Goal: Task Accomplishment & Management: Use online tool/utility

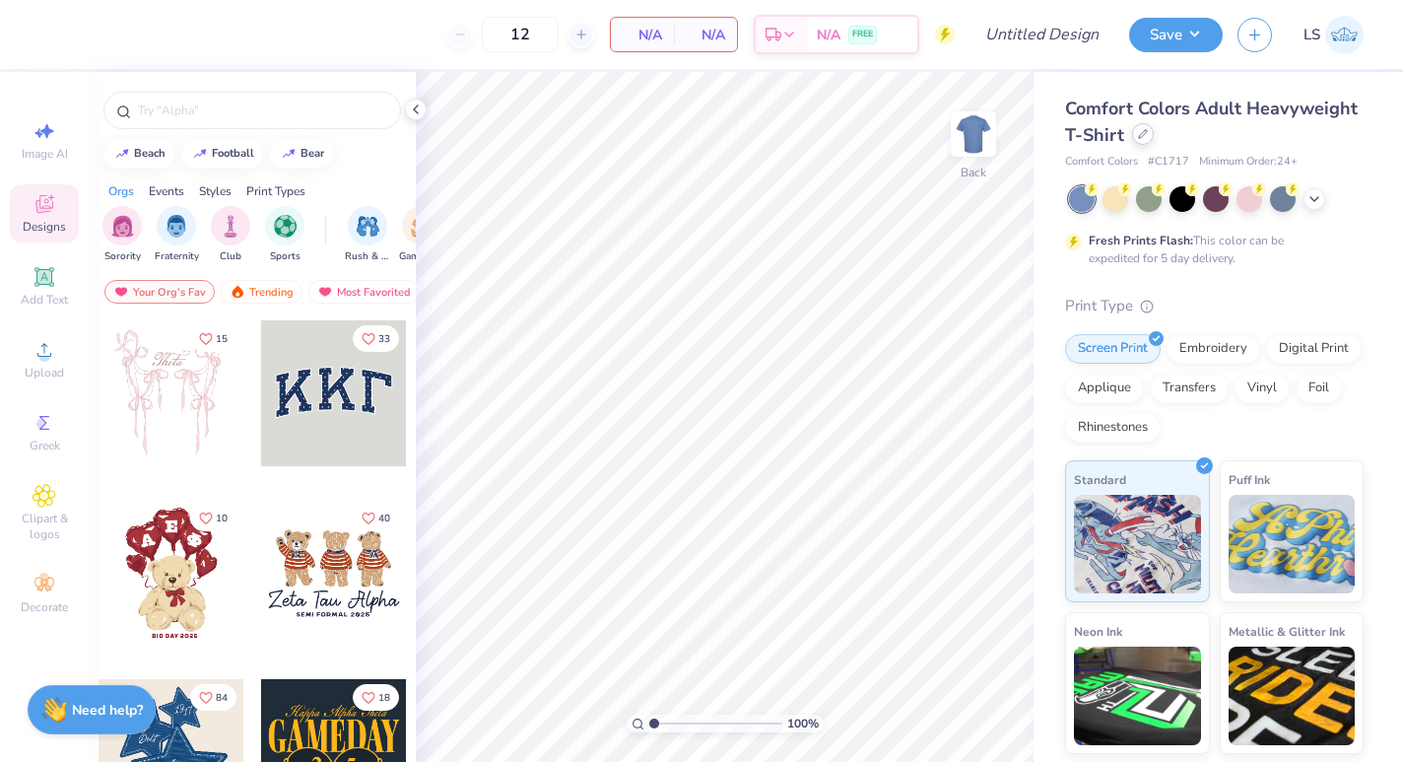
click at [1140, 139] on div at bounding box center [1143, 134] width 22 height 22
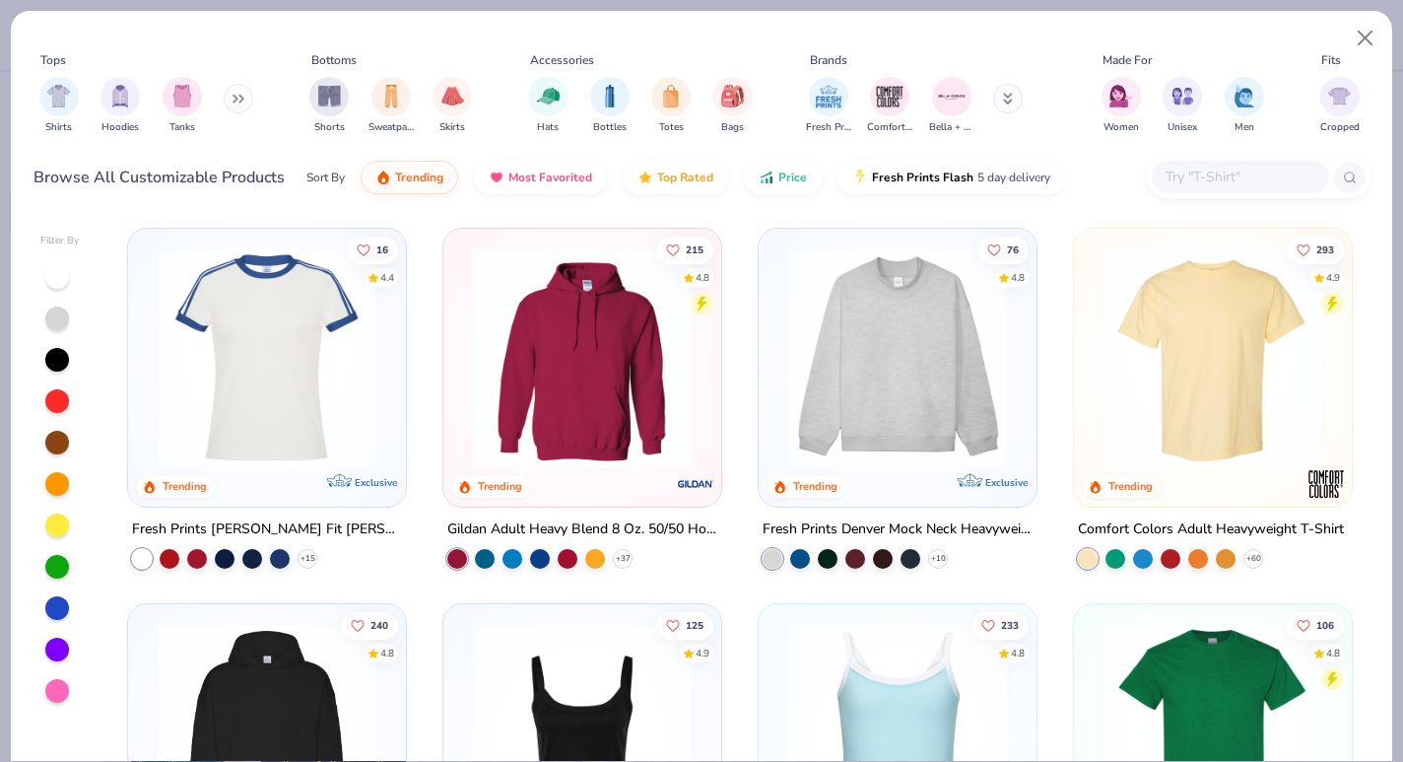
click at [1212, 177] on input "text" at bounding box center [1240, 177] width 152 height 23
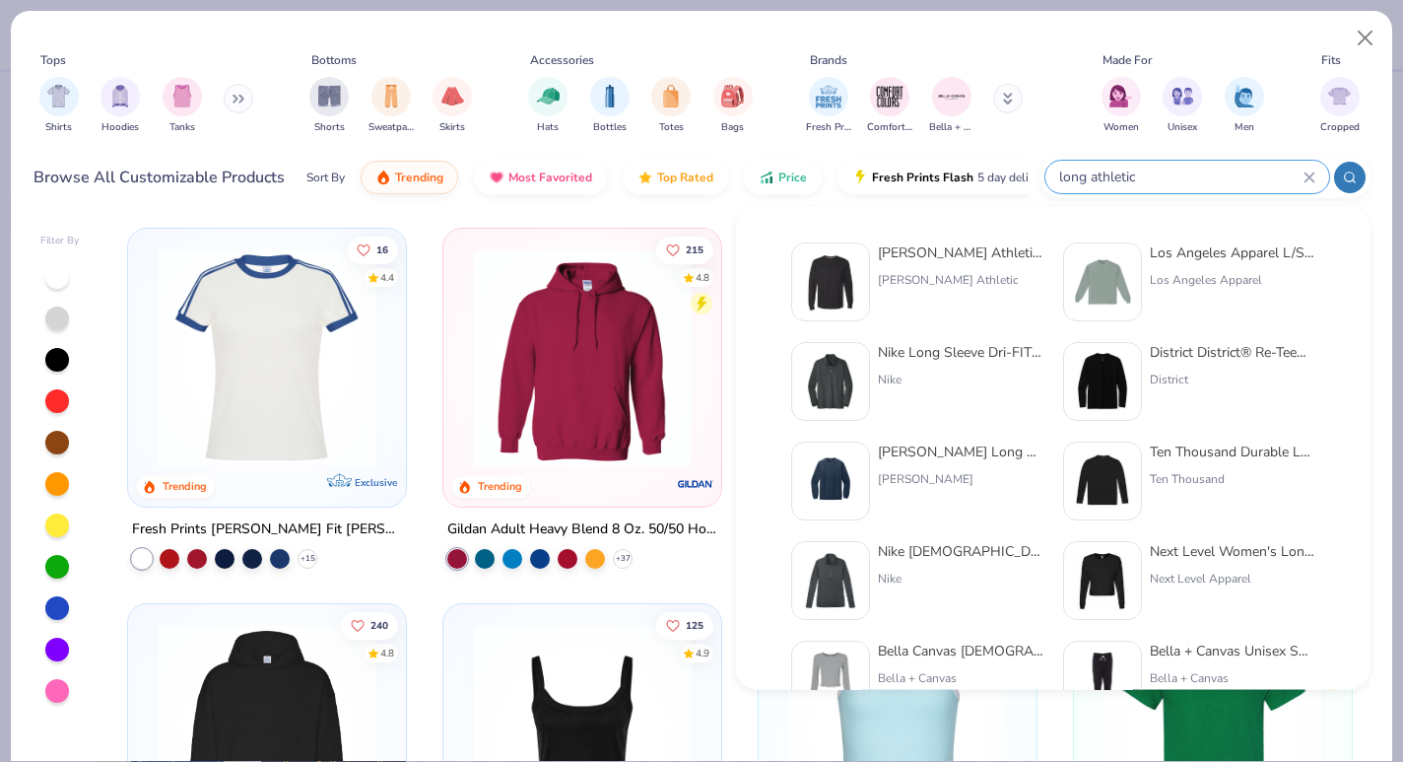
type input "long athletic"
click at [936, 257] on div "Russell Athletic Russell Athletic Unisex Essential Performance Long-Sleeve T-Sh…" at bounding box center [961, 252] width 166 height 21
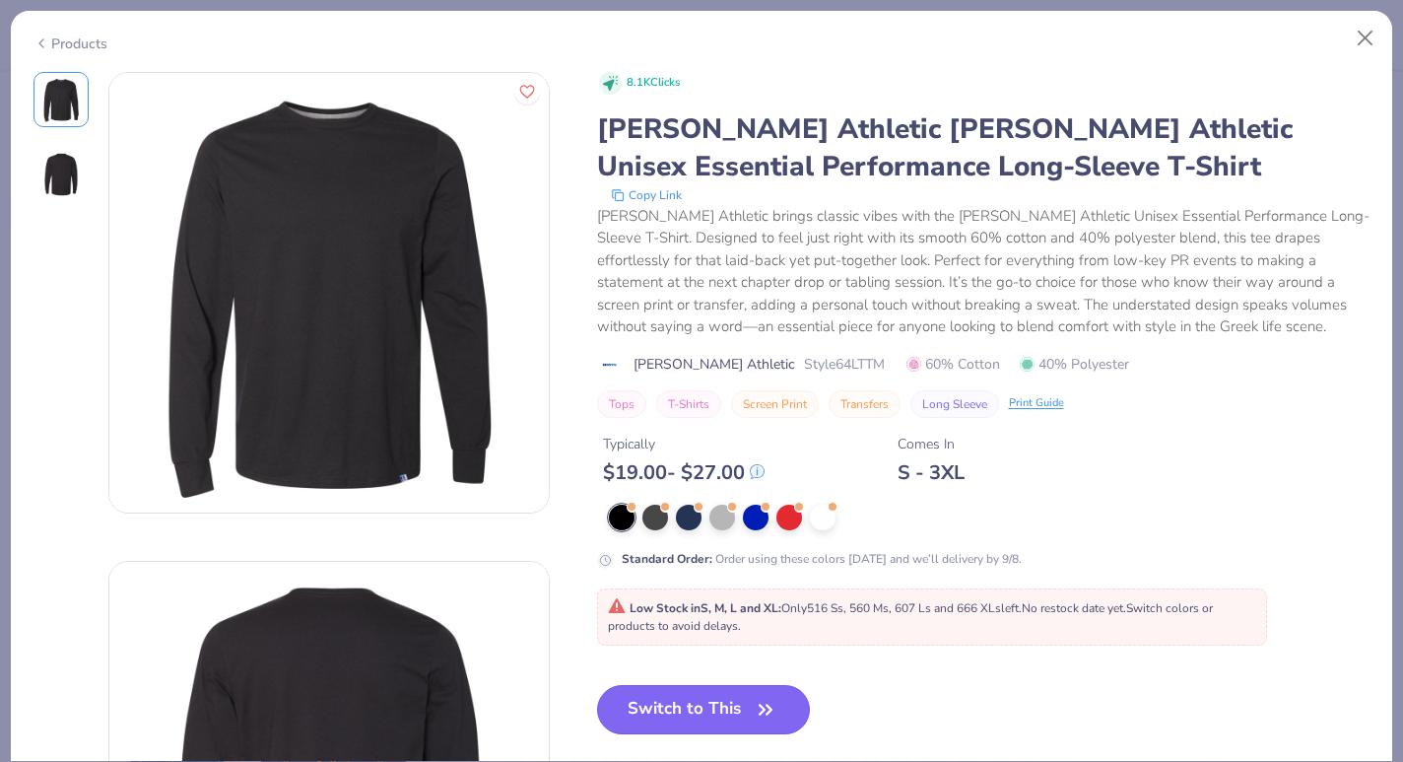
click at [716, 707] on button "Switch to This" at bounding box center [704, 709] width 214 height 49
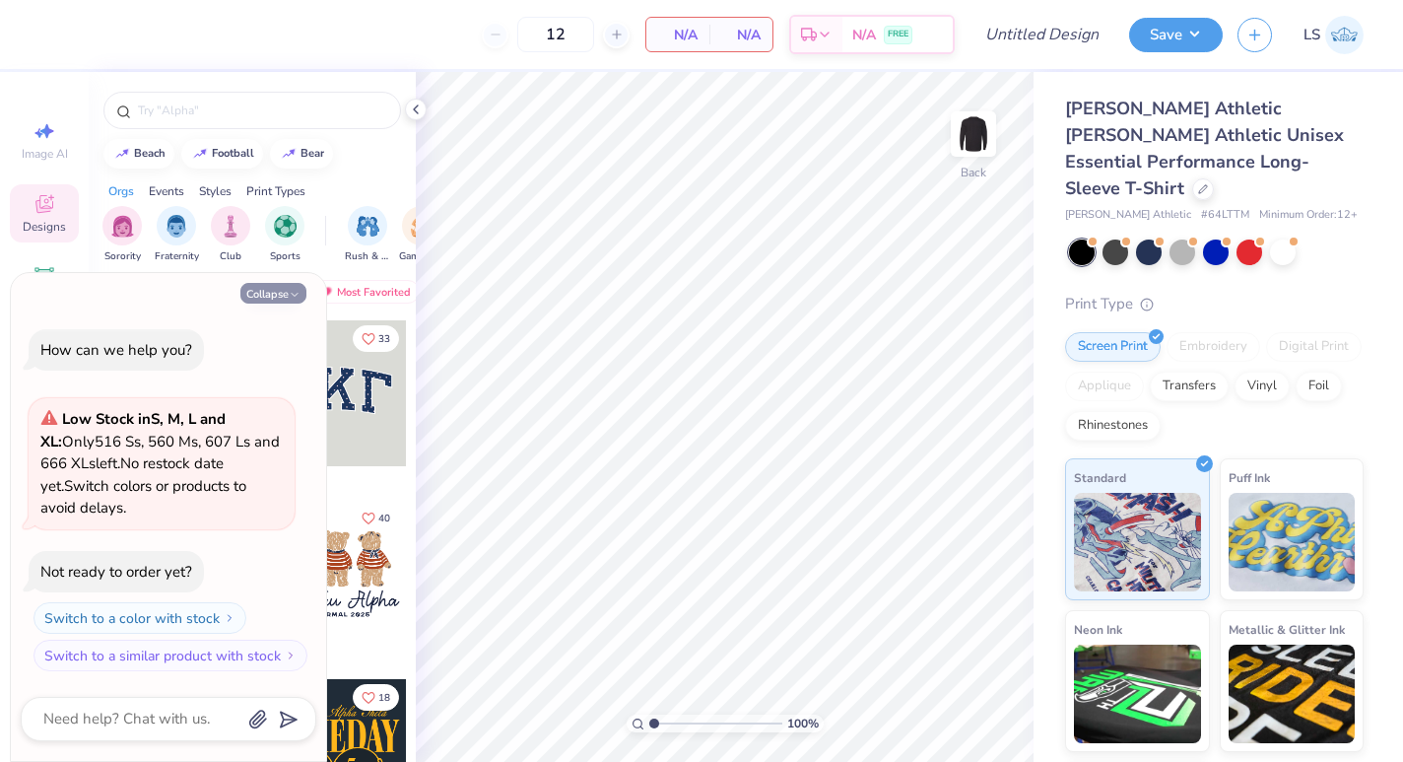
click at [290, 291] on icon "button" at bounding box center [295, 295] width 12 height 12
type textarea "x"
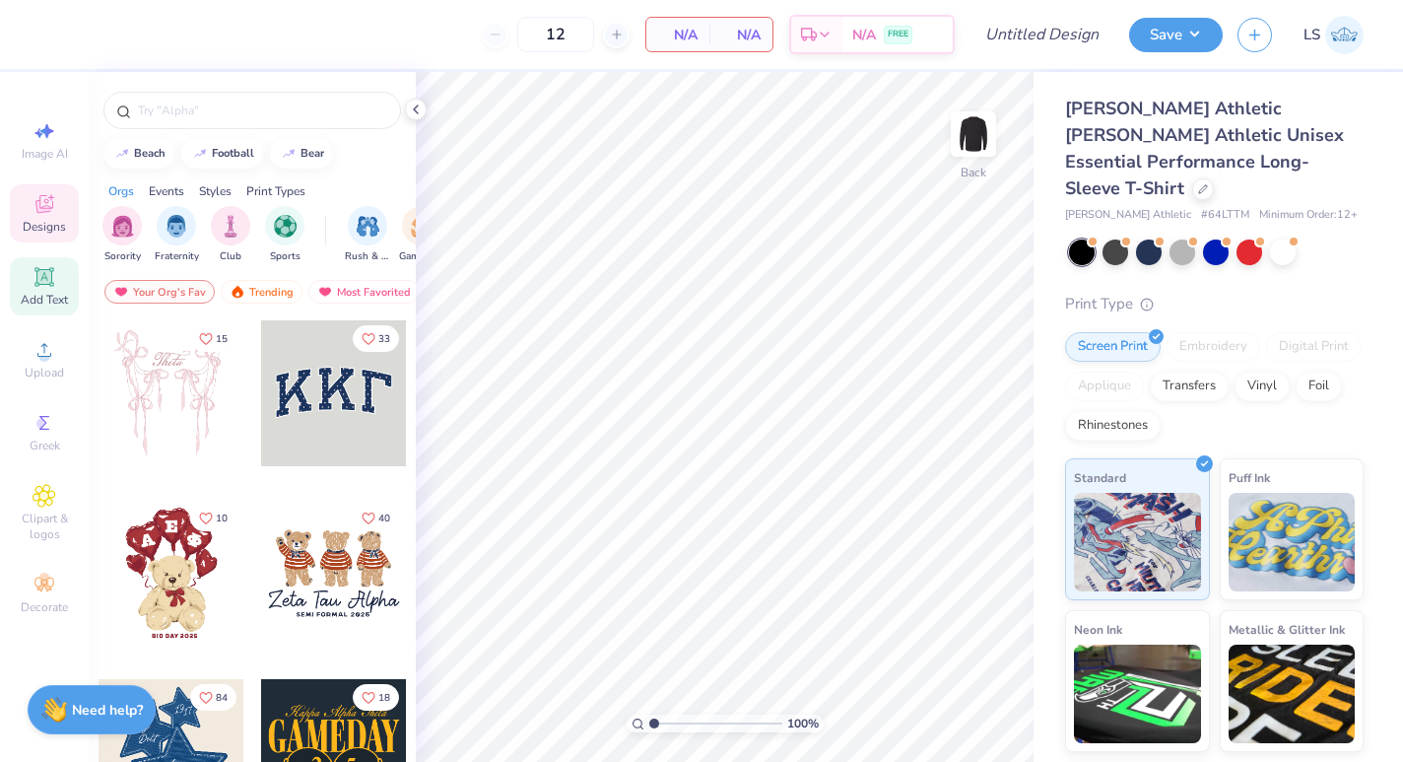
click at [37, 290] on div "Add Text" at bounding box center [44, 286] width 69 height 58
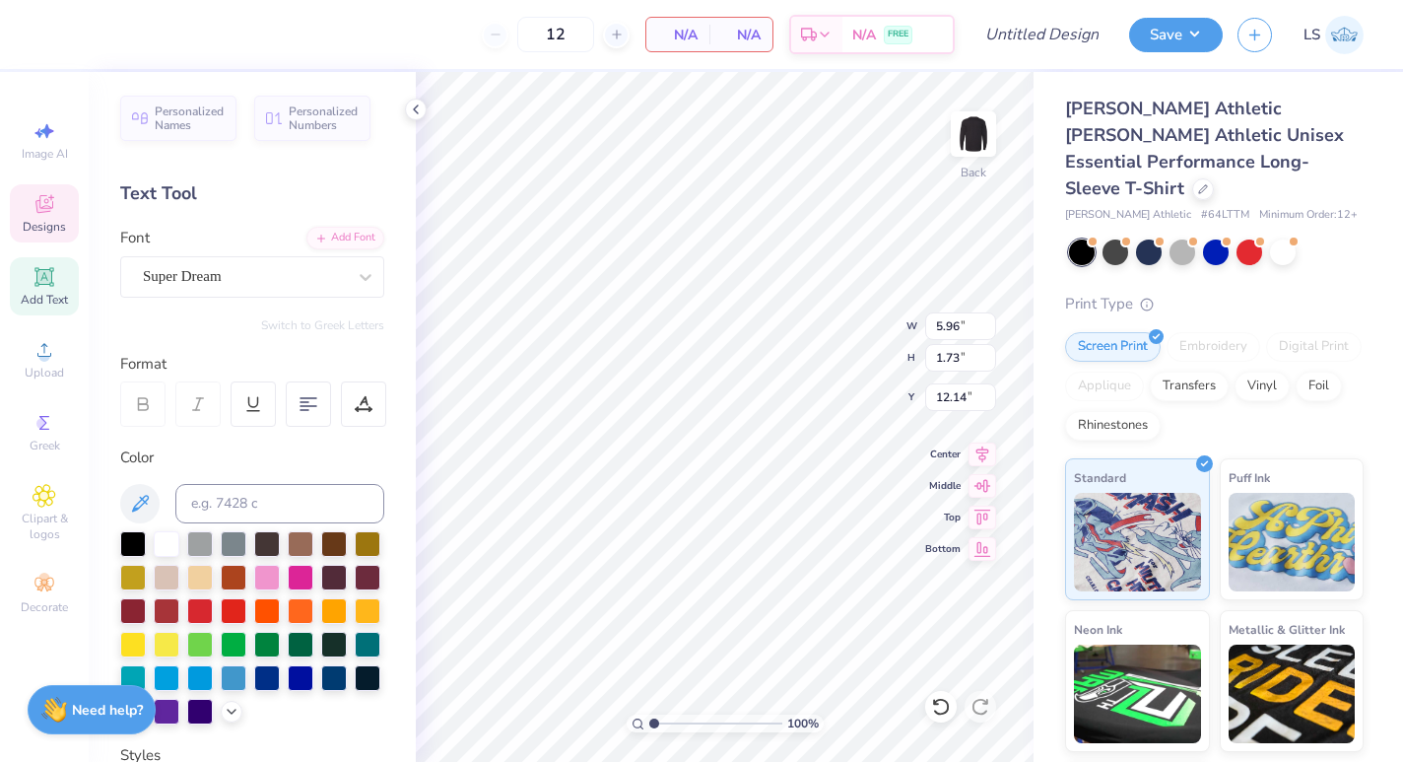
click at [52, 217] on div "Designs" at bounding box center [44, 213] width 69 height 58
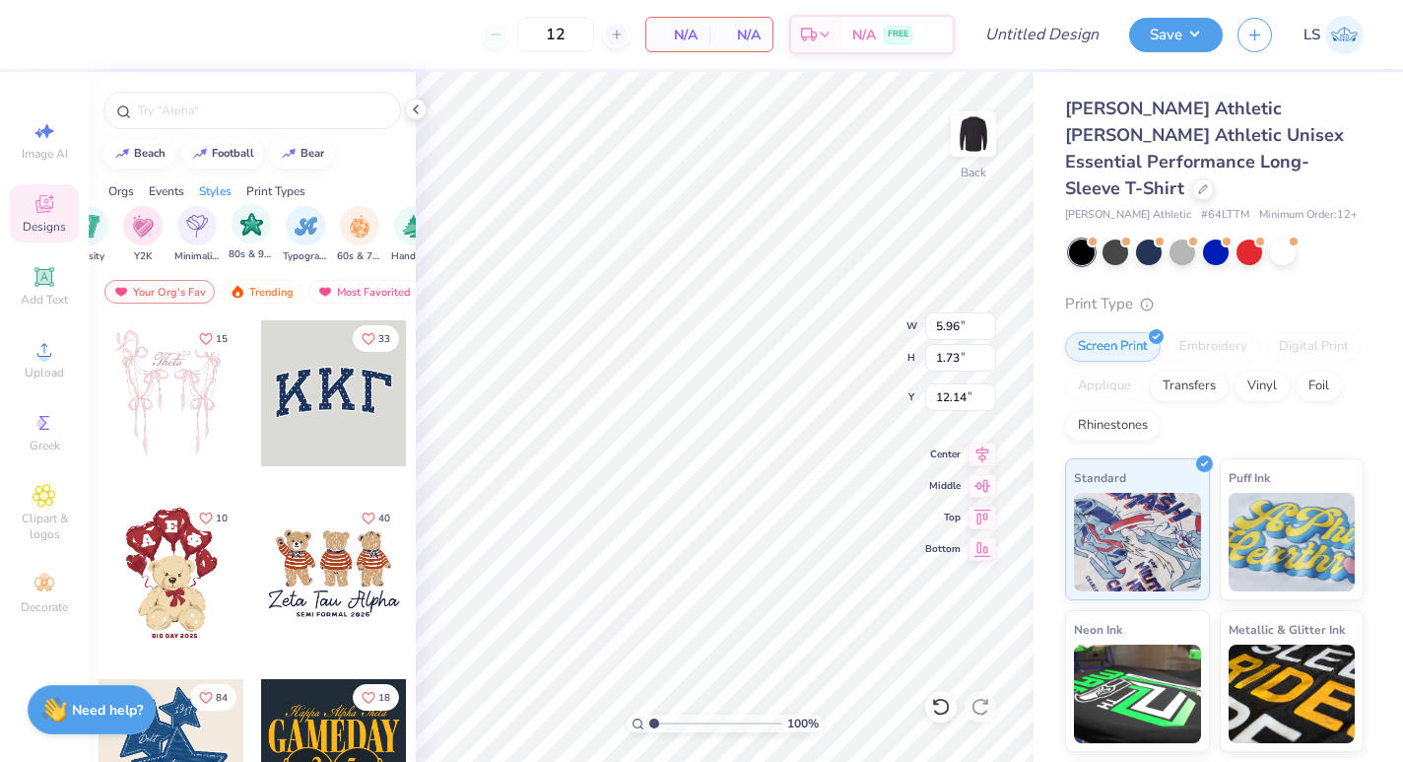
scroll to position [0, 1130]
click at [304, 228] on img "filter for Typography" at bounding box center [296, 224] width 23 height 23
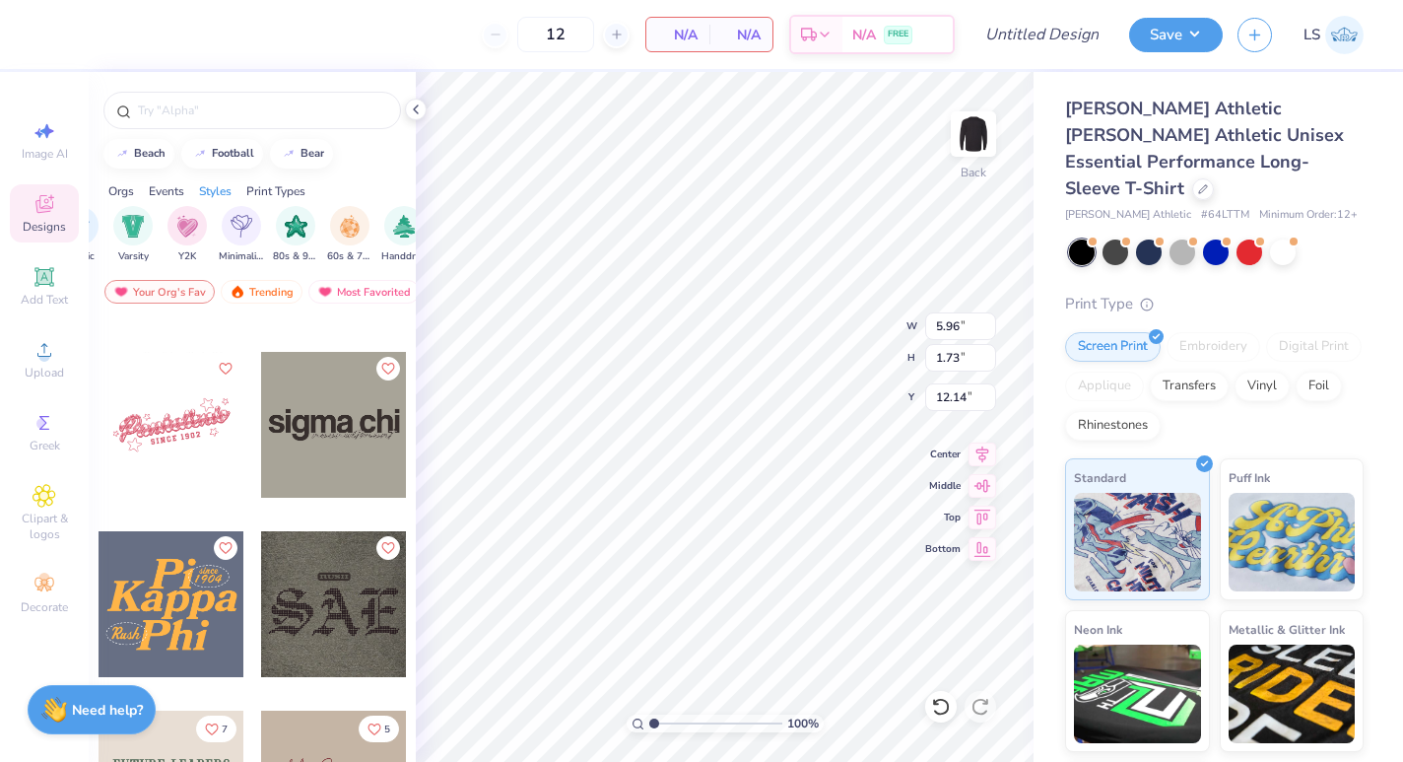
scroll to position [2657, 0]
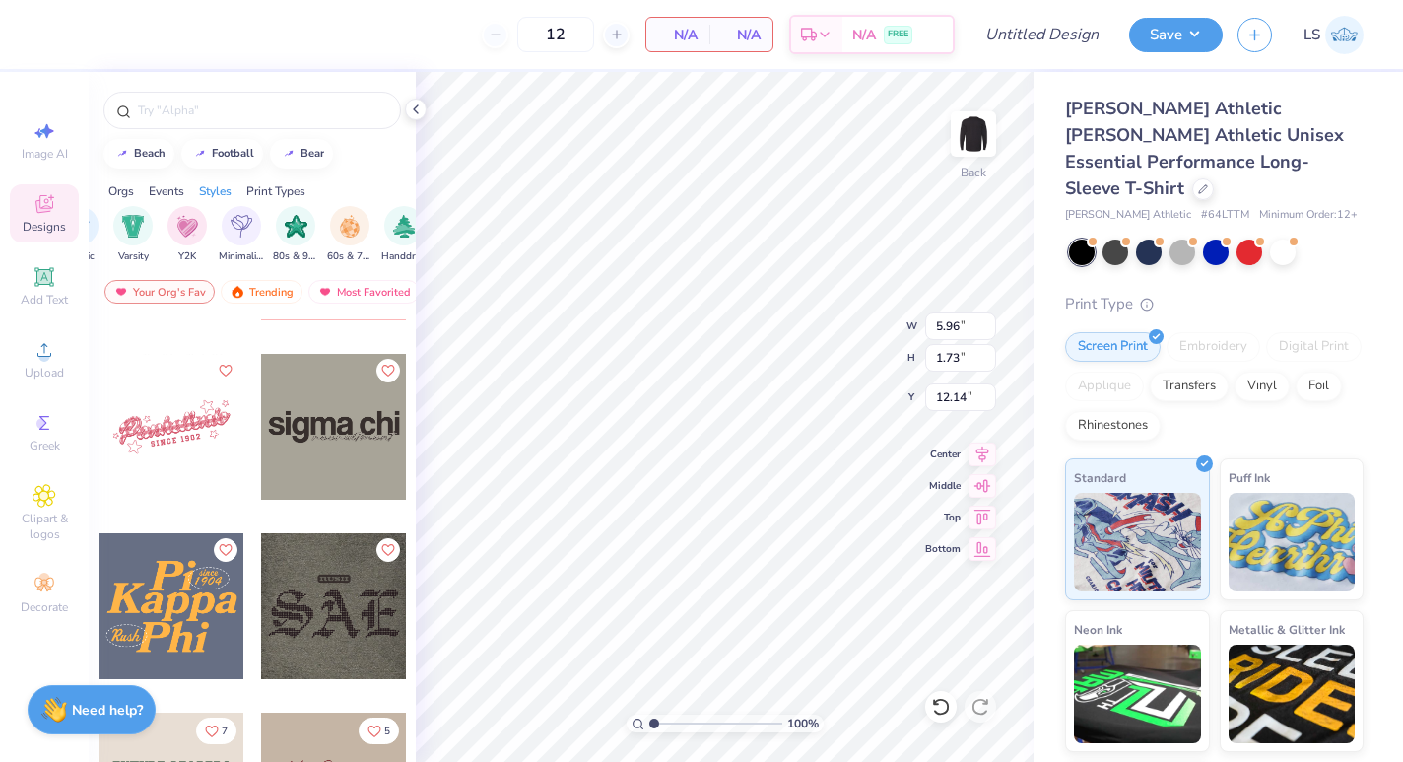
click at [319, 419] on div at bounding box center [334, 427] width 146 height 146
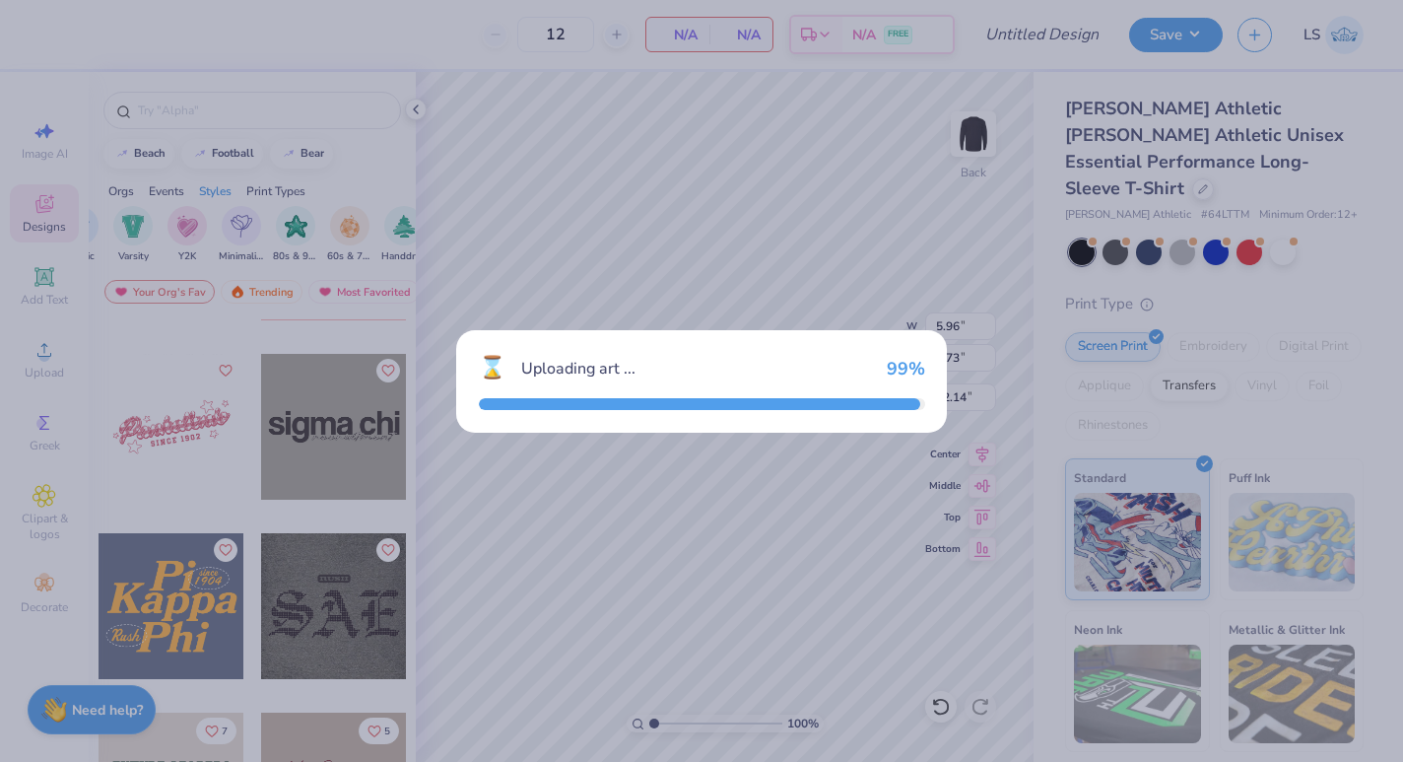
type input "13.42"
type input "3.25"
type input "3.00"
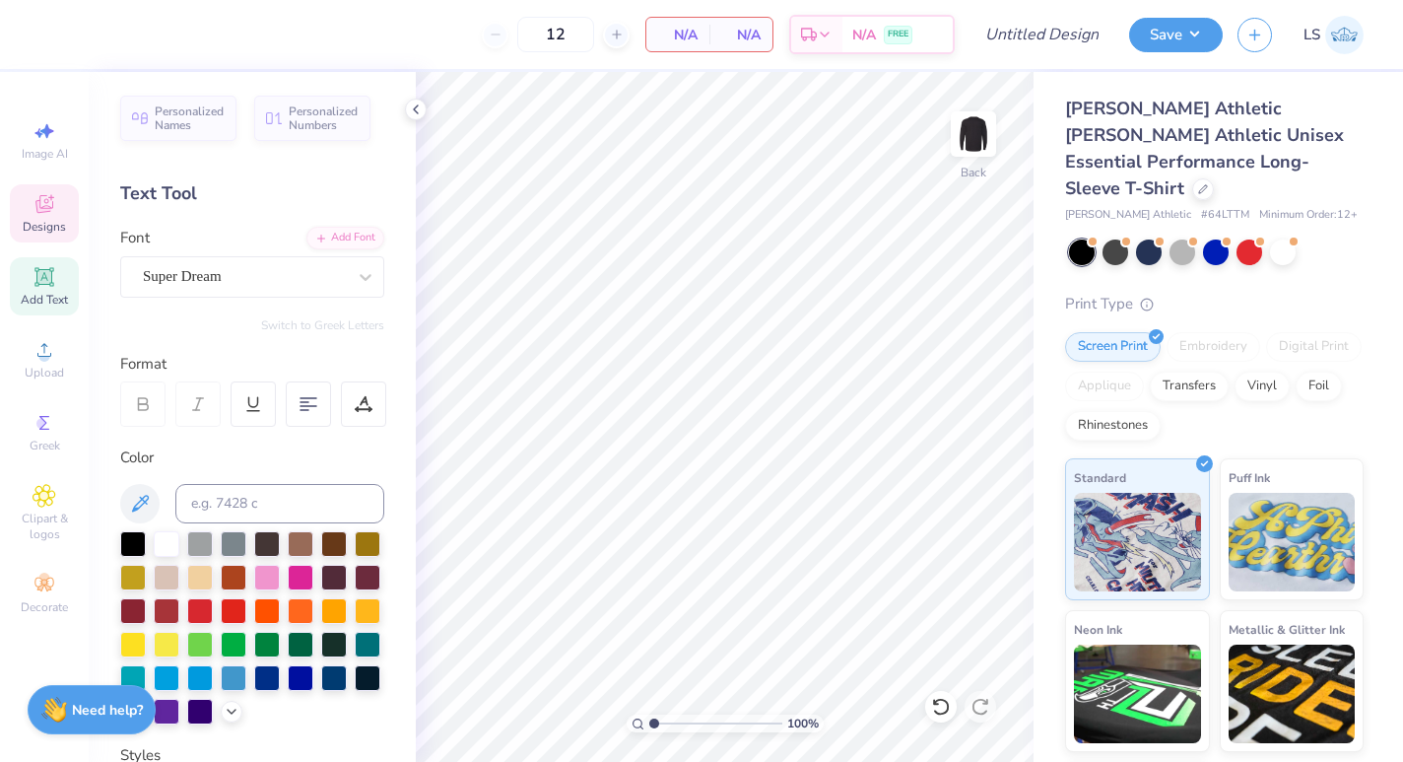
click at [48, 221] on span "Designs" at bounding box center [44, 227] width 43 height 16
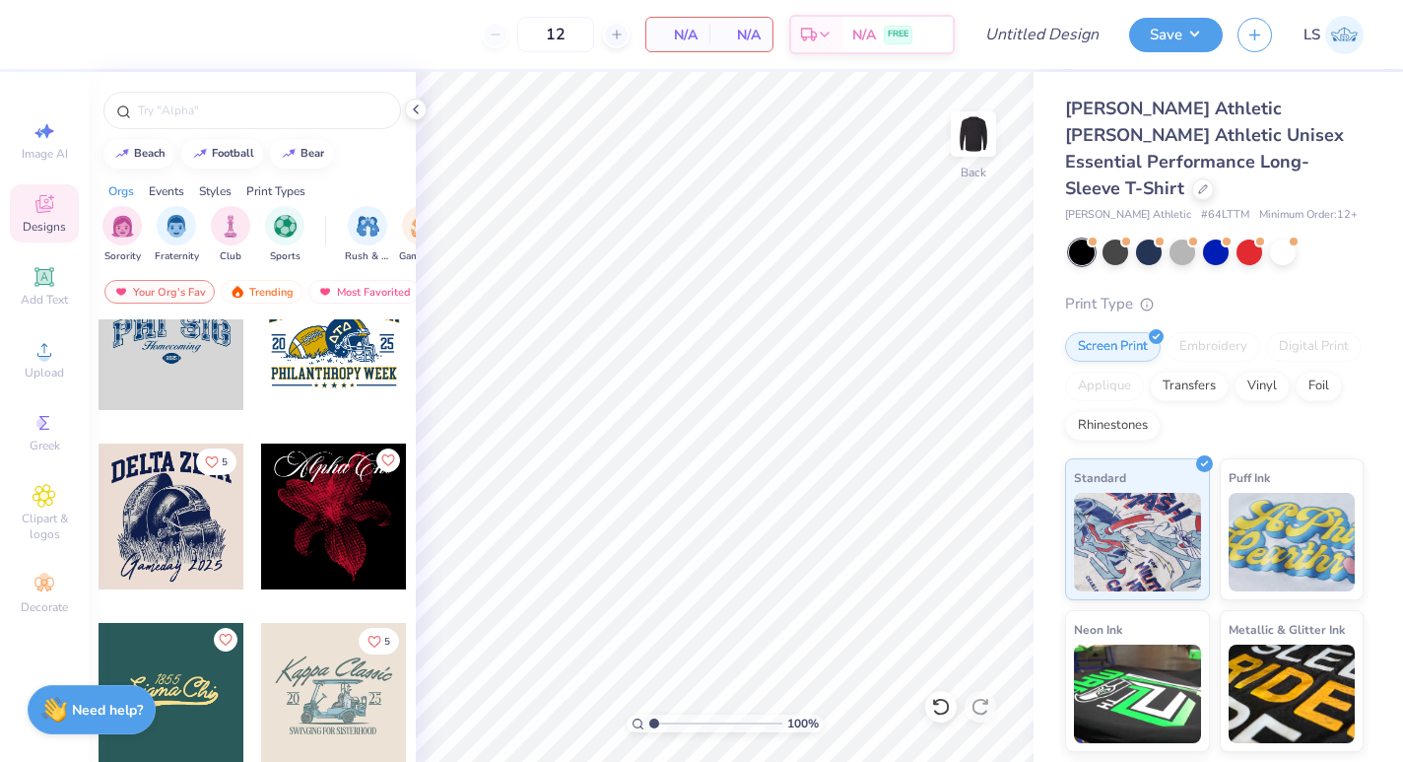
scroll to position [2353, 0]
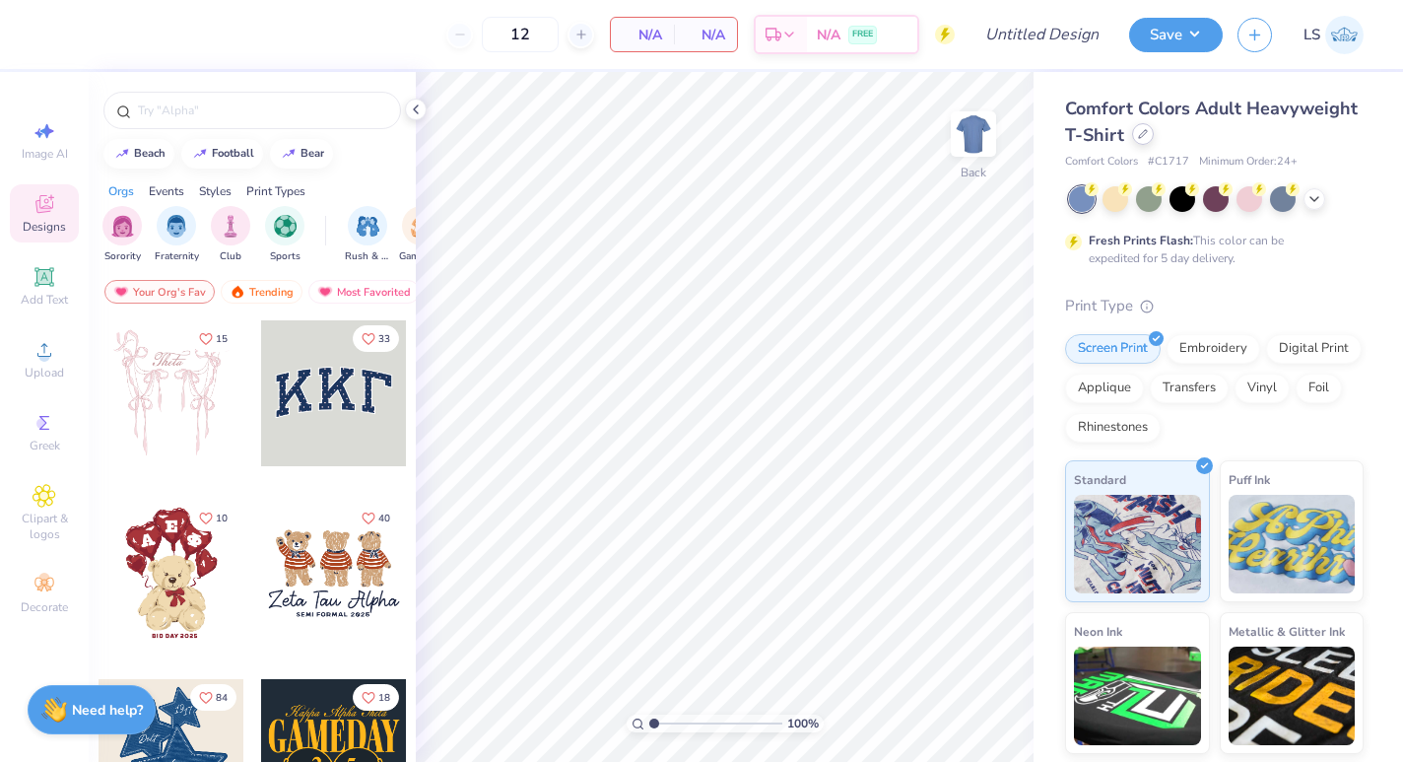
click at [1137, 139] on div at bounding box center [1143, 134] width 22 height 22
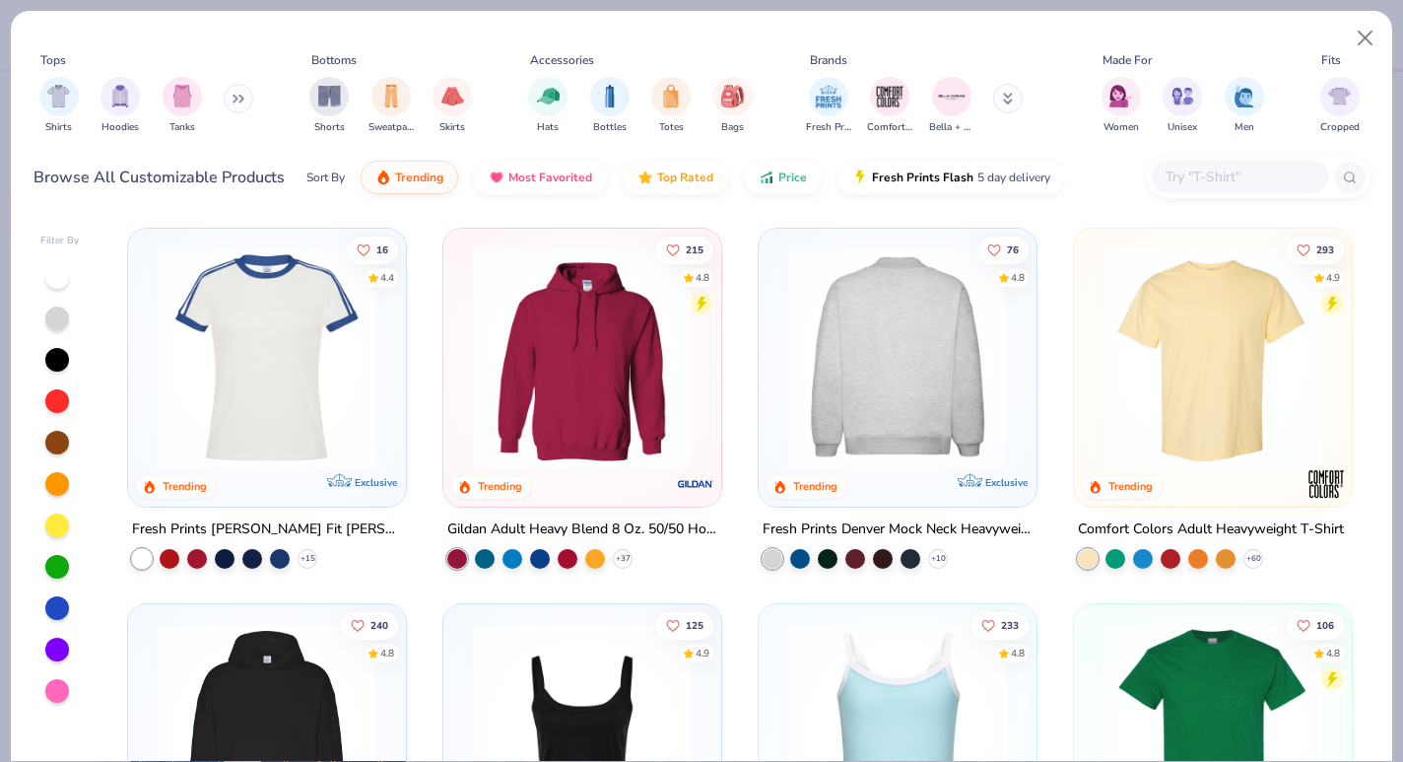
click at [779, 376] on img at bounding box center [659, 357] width 239 height 219
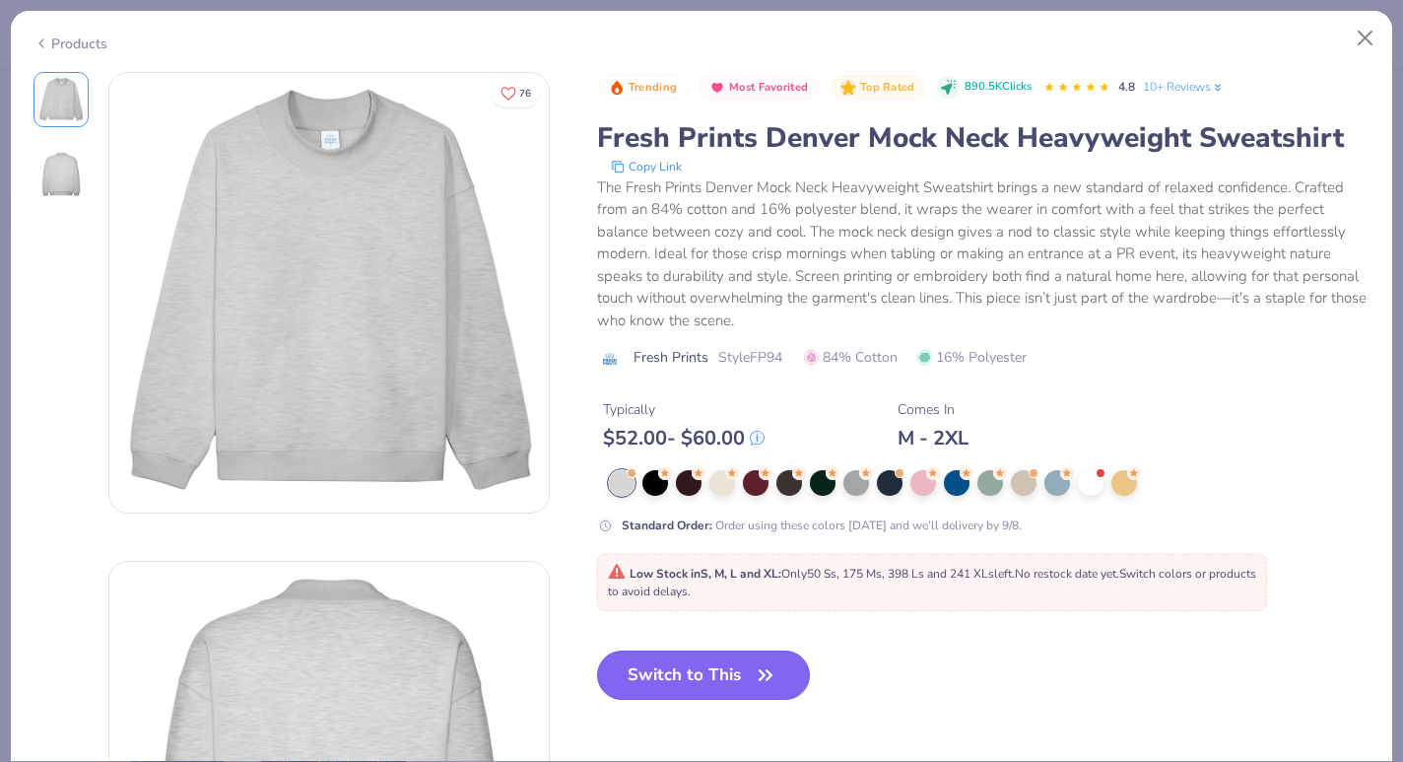
click at [685, 677] on button "Switch to This" at bounding box center [704, 674] width 214 height 49
type input "50"
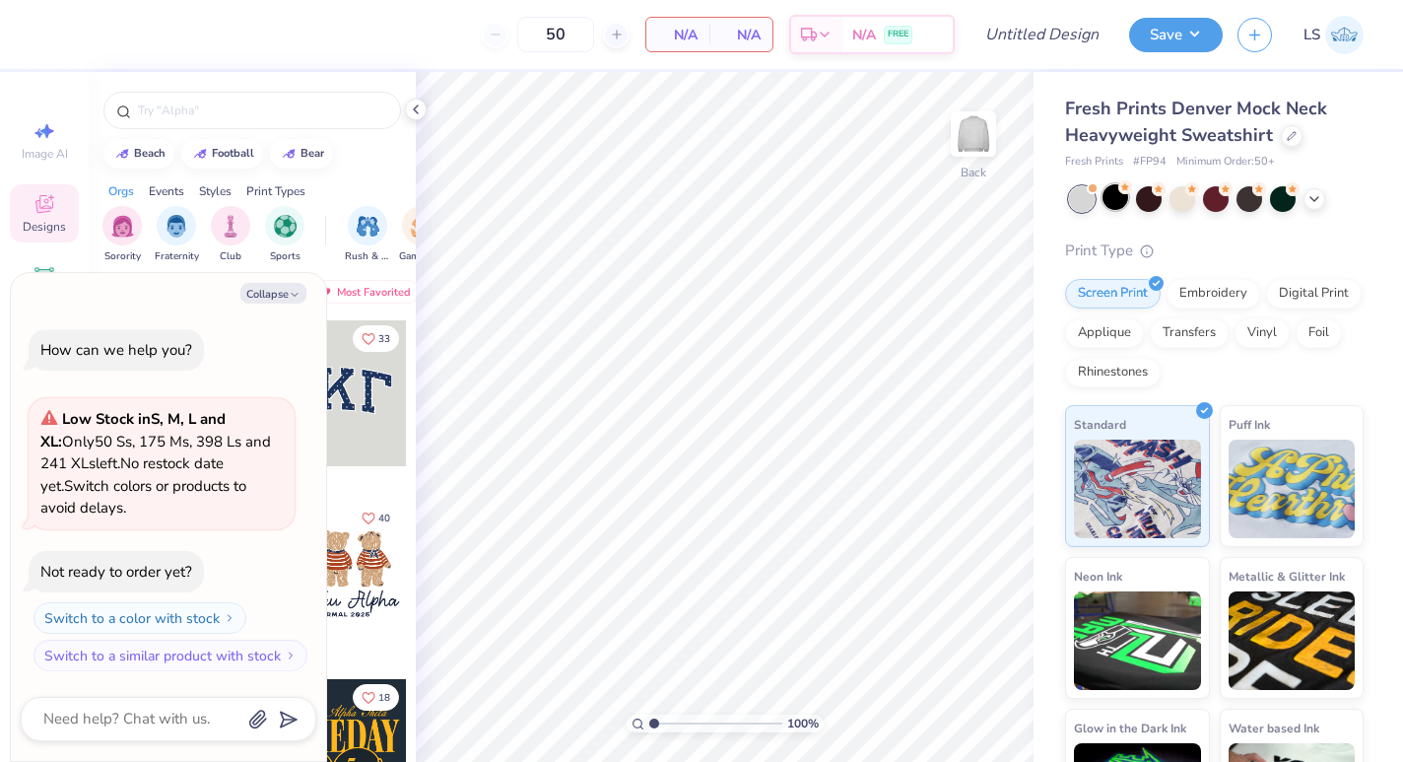
click at [1118, 201] on div at bounding box center [1116, 197] width 26 height 26
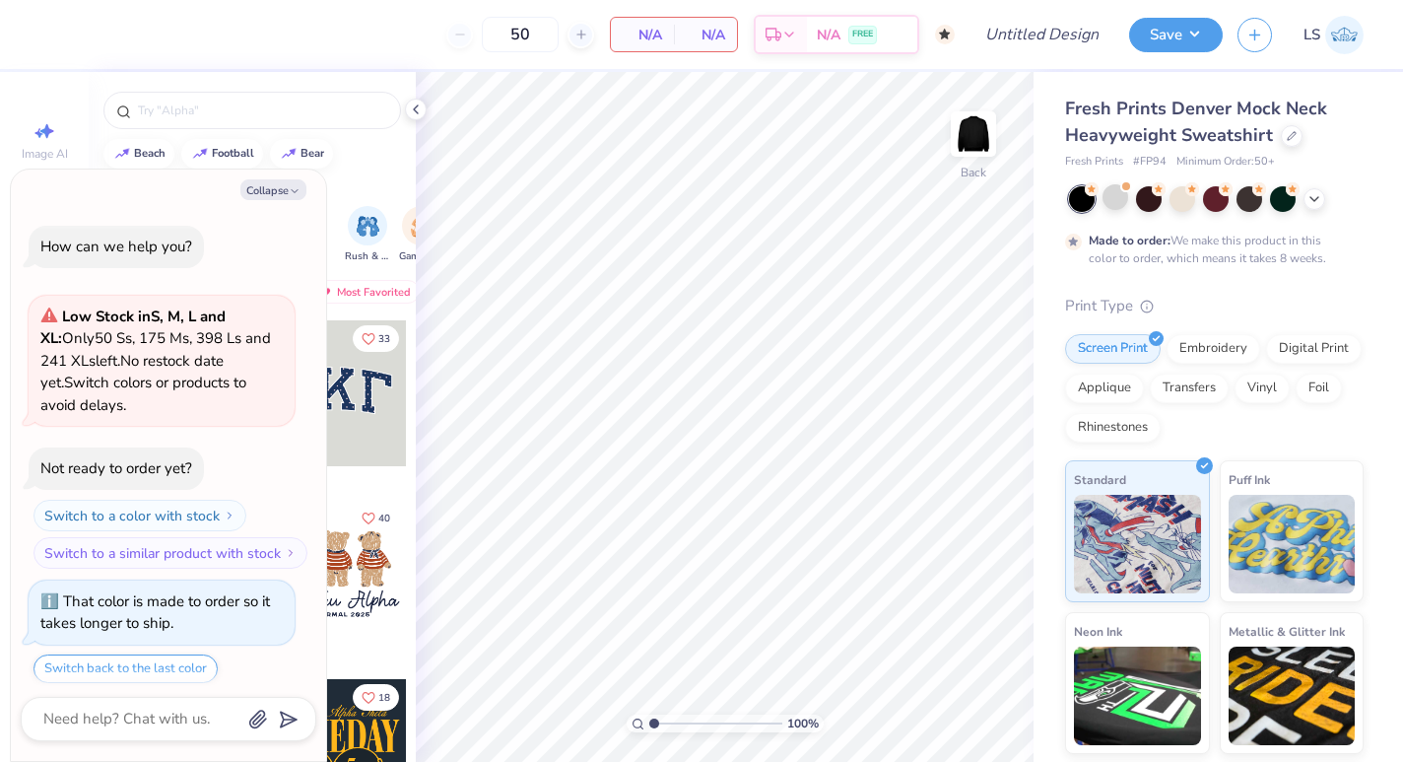
scroll to position [60, 0]
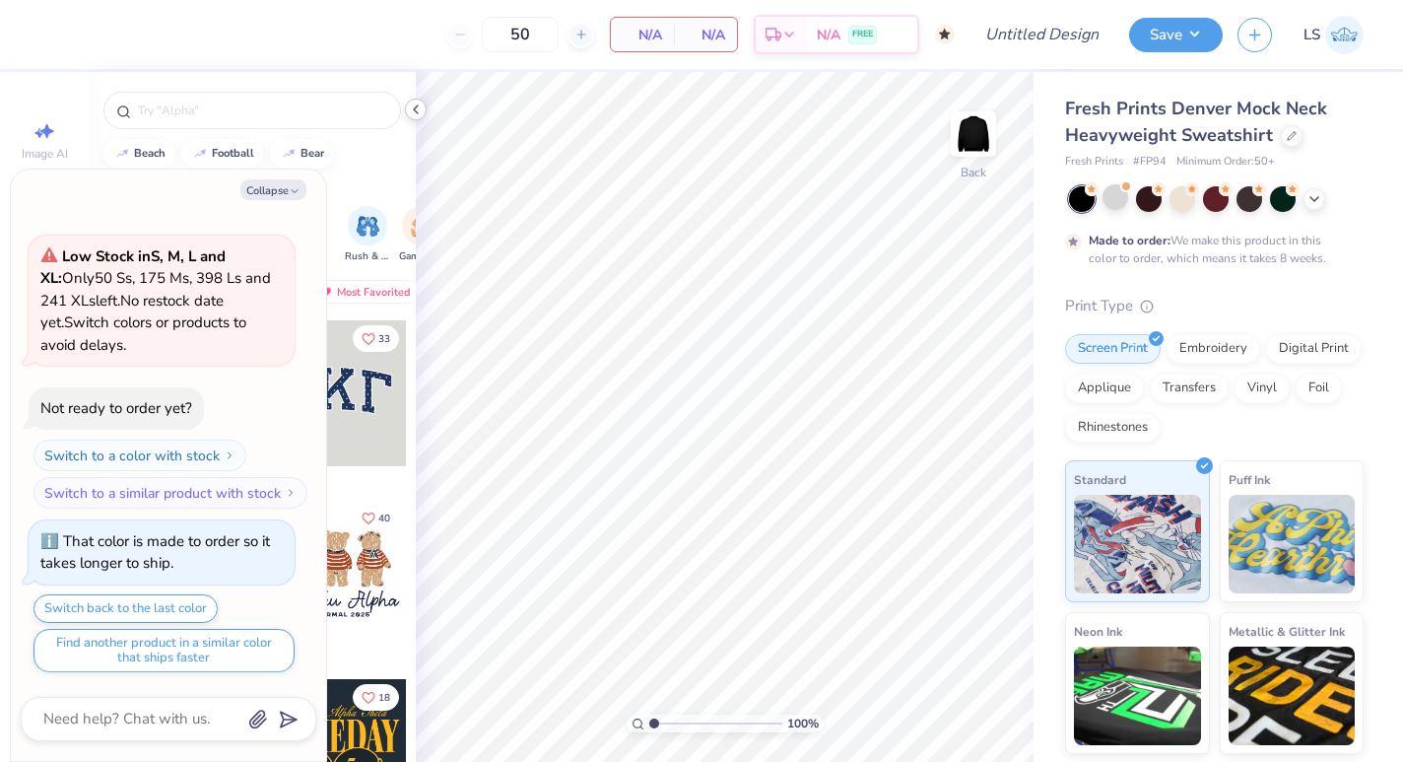
click at [412, 111] on icon at bounding box center [416, 110] width 16 height 16
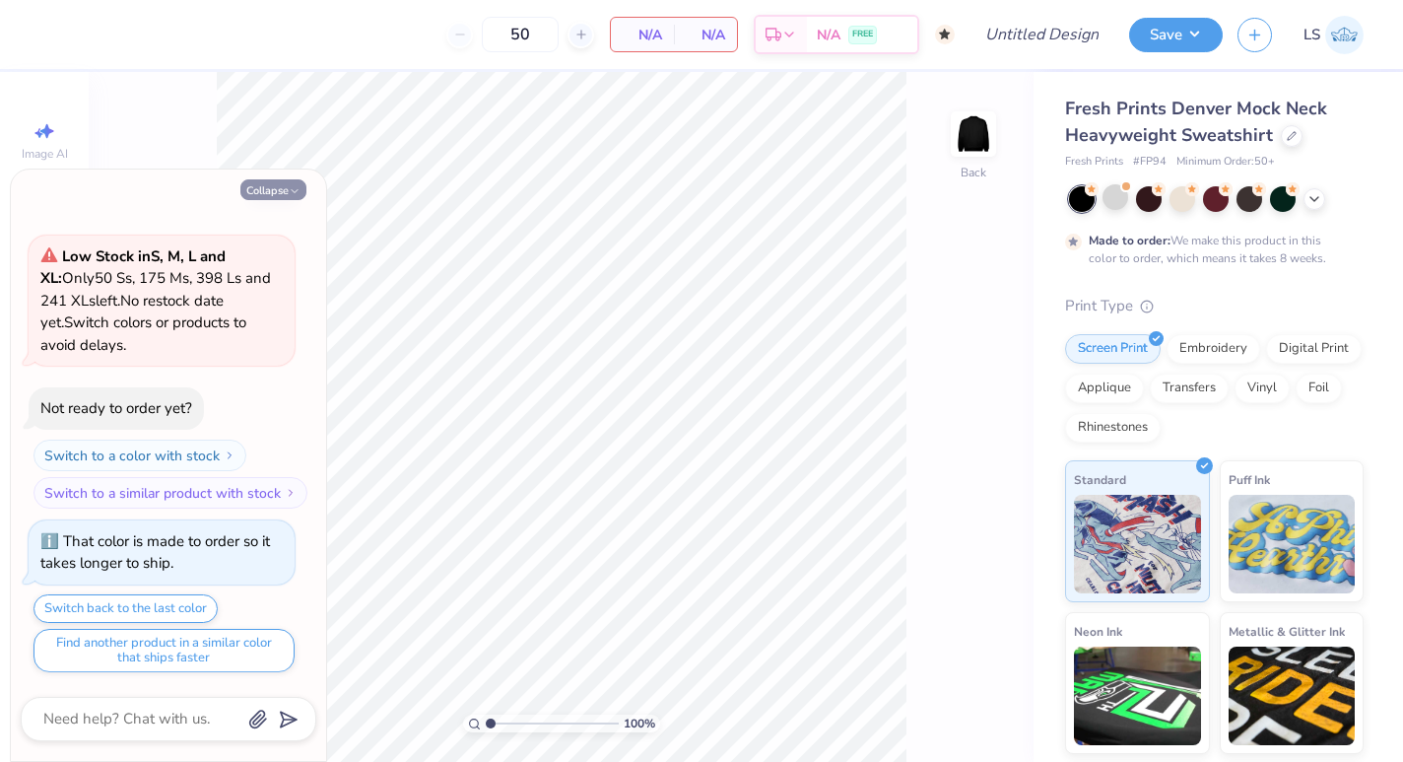
click at [280, 195] on button "Collapse" at bounding box center [273, 189] width 66 height 21
type textarea "x"
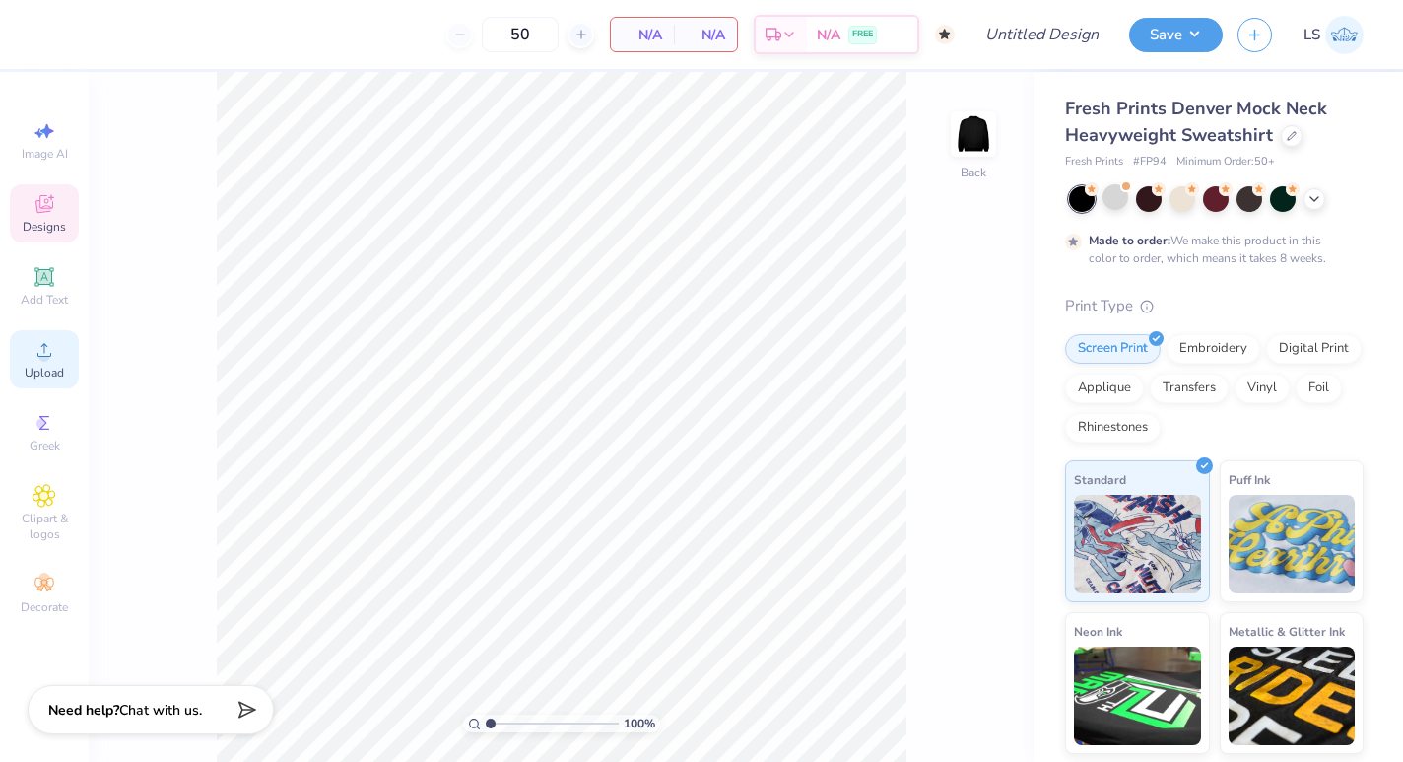
click at [33, 353] on icon at bounding box center [45, 350] width 24 height 24
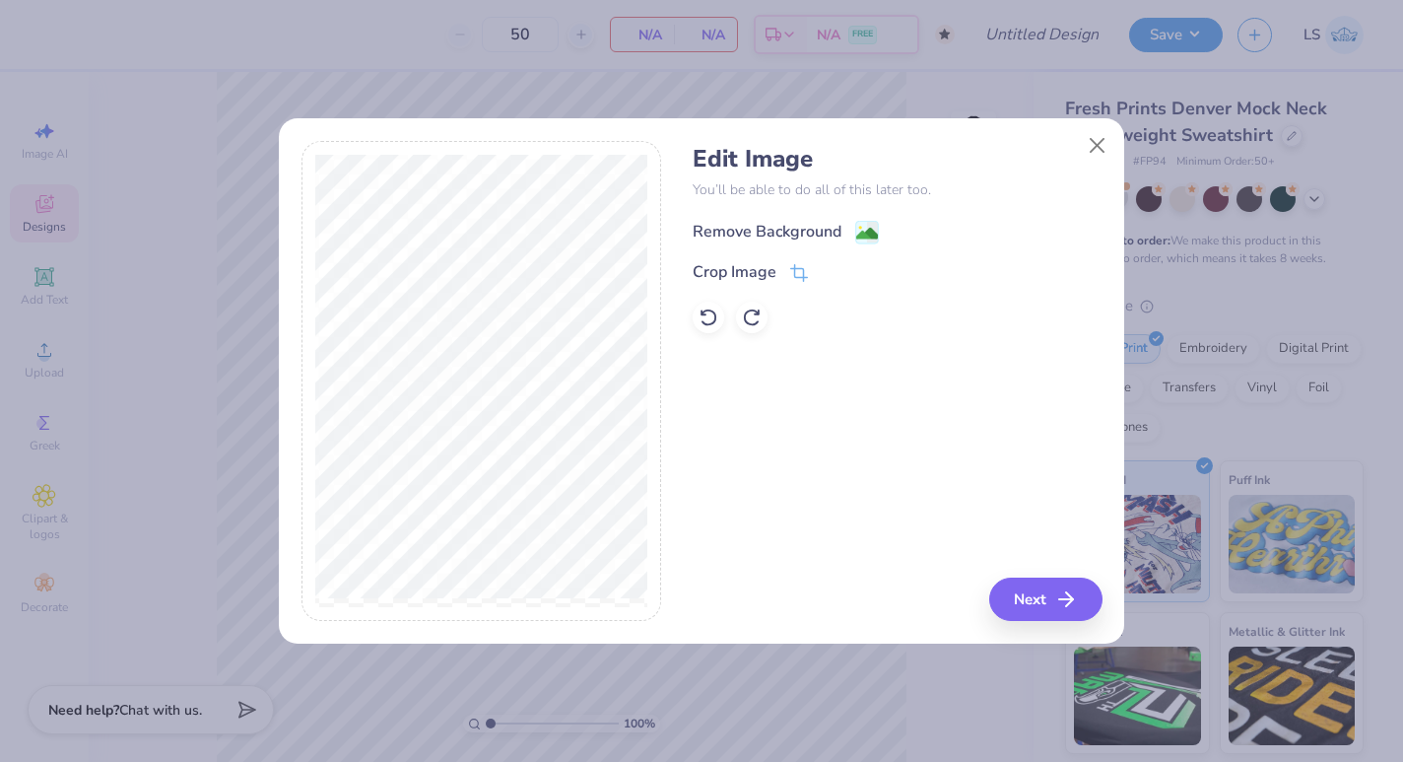
click at [853, 222] on div "Remove Background" at bounding box center [786, 232] width 186 height 25
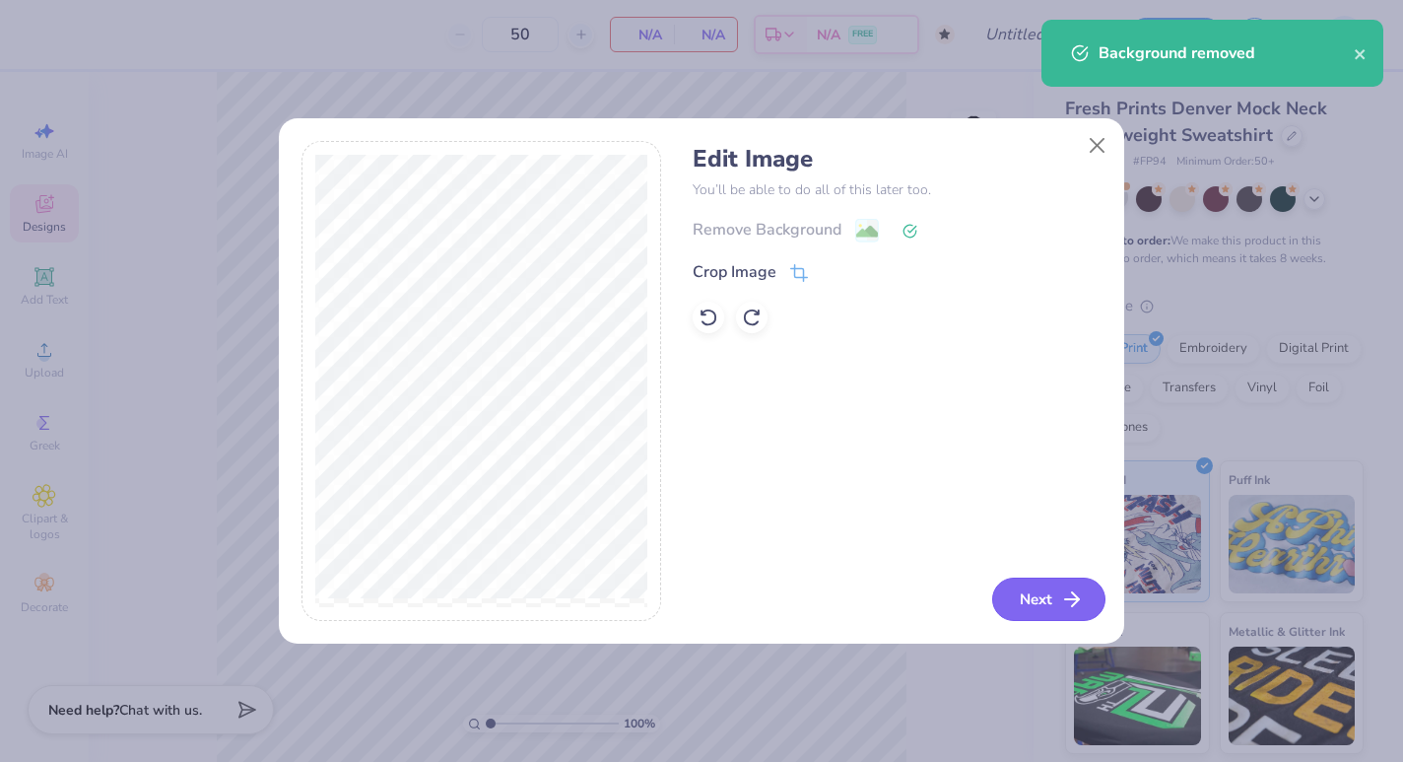
click at [1053, 586] on button "Next" at bounding box center [1048, 599] width 113 height 43
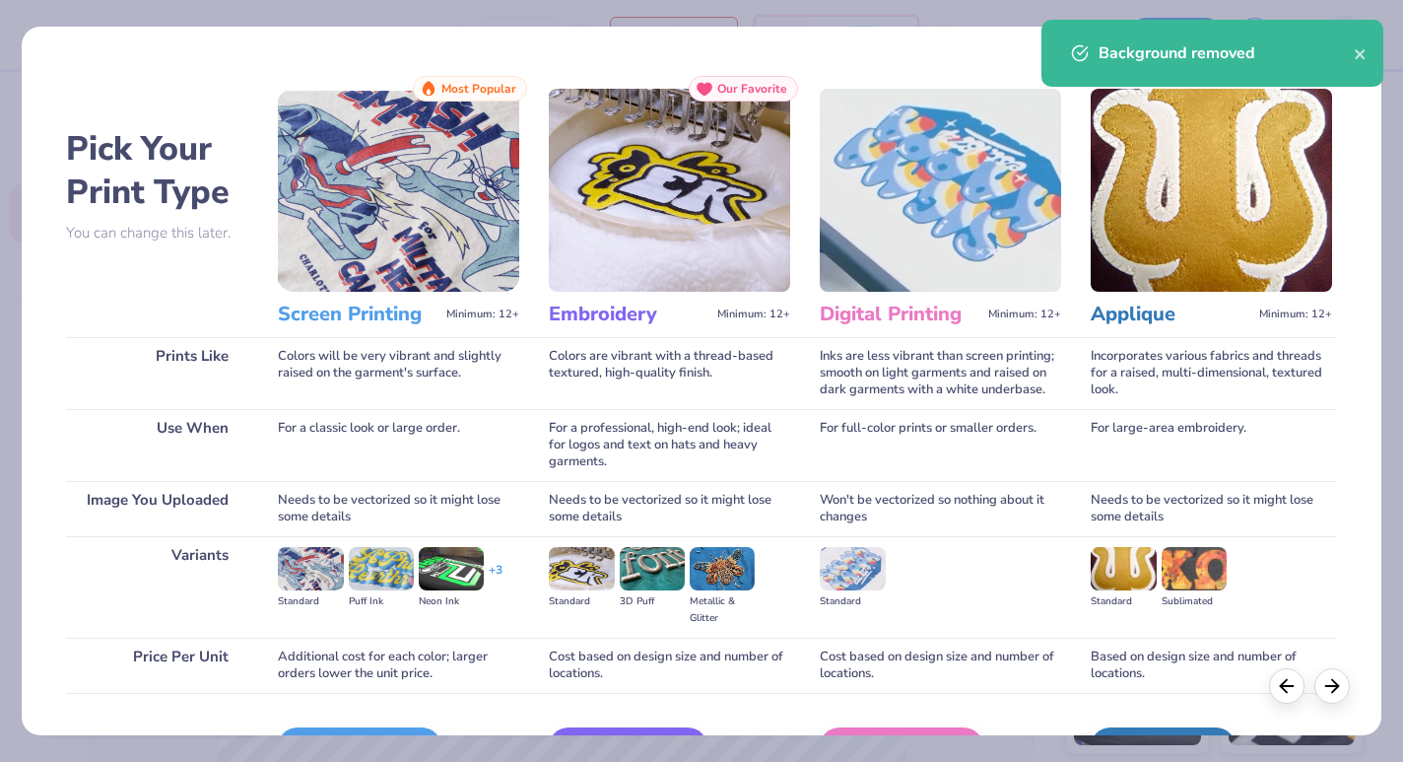
scroll to position [122, 0]
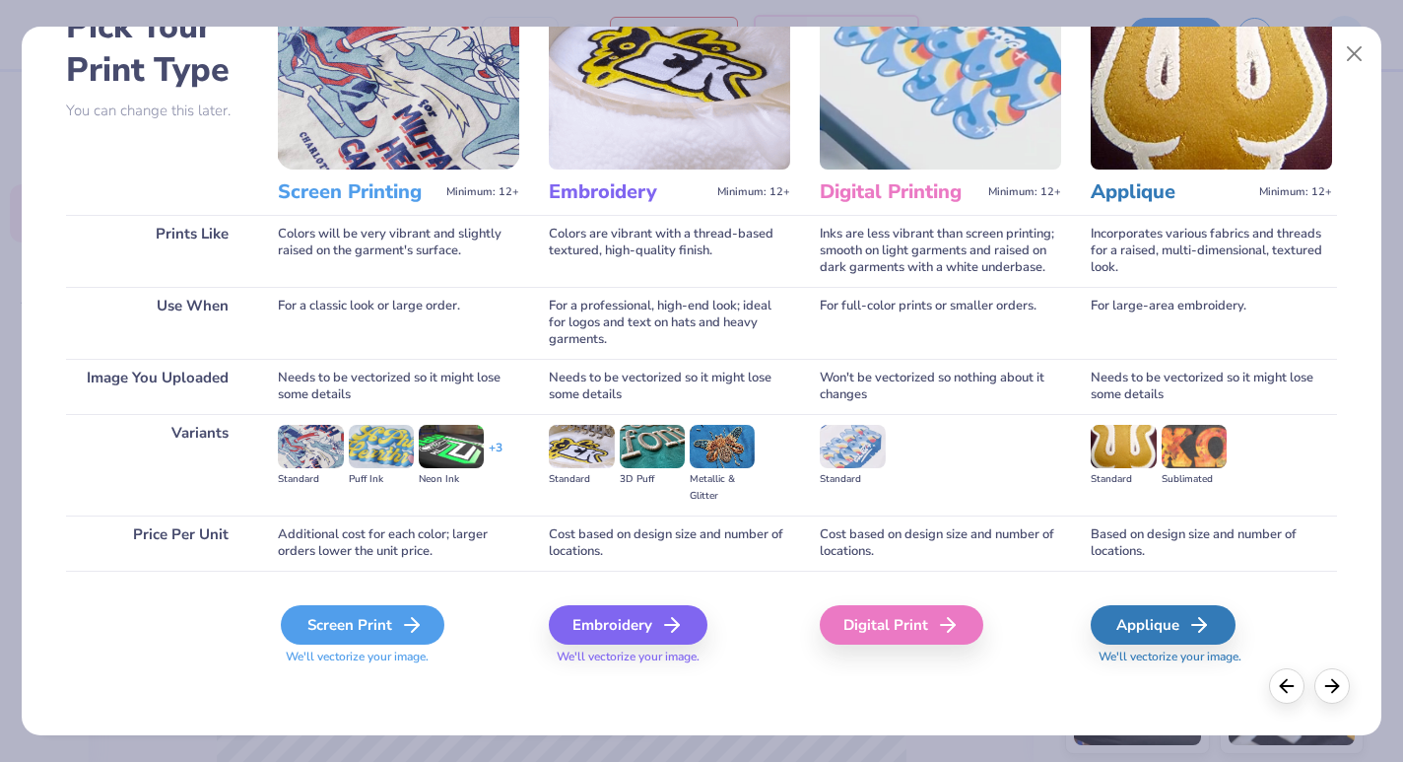
click at [380, 625] on div "Screen Print" at bounding box center [363, 624] width 164 height 39
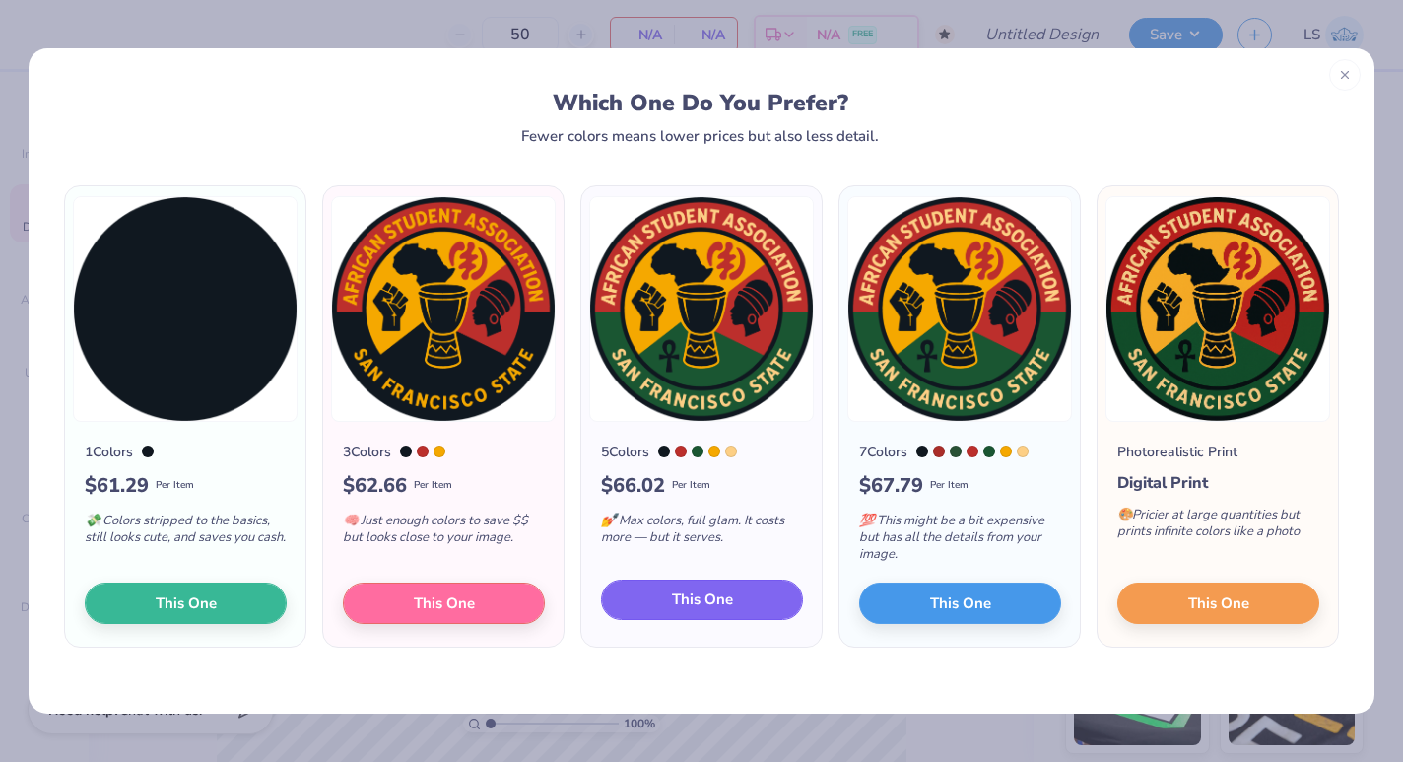
click at [710, 605] on span "This One" at bounding box center [702, 599] width 61 height 23
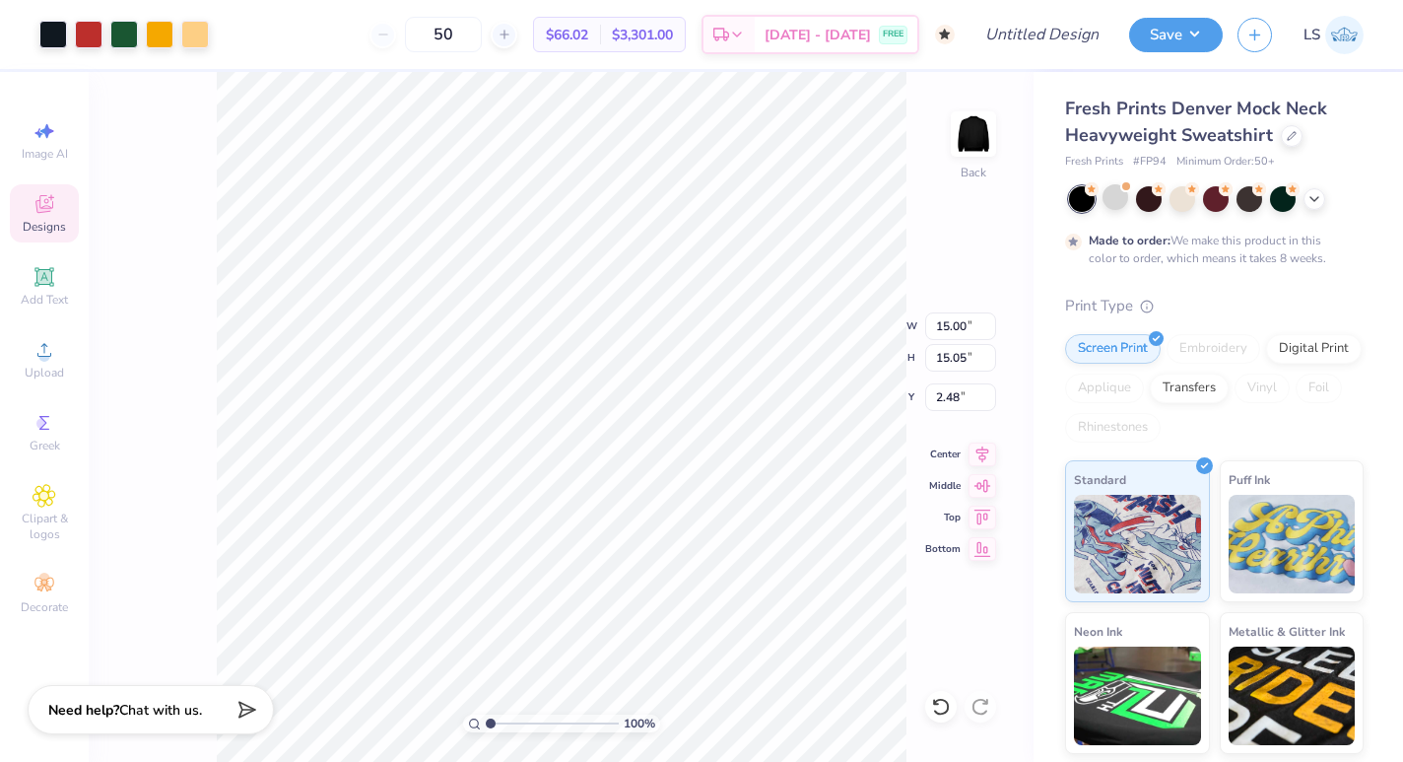
type input "4.77"
type input "4.79"
type input "12.74"
type input "4.23"
type input "4.24"
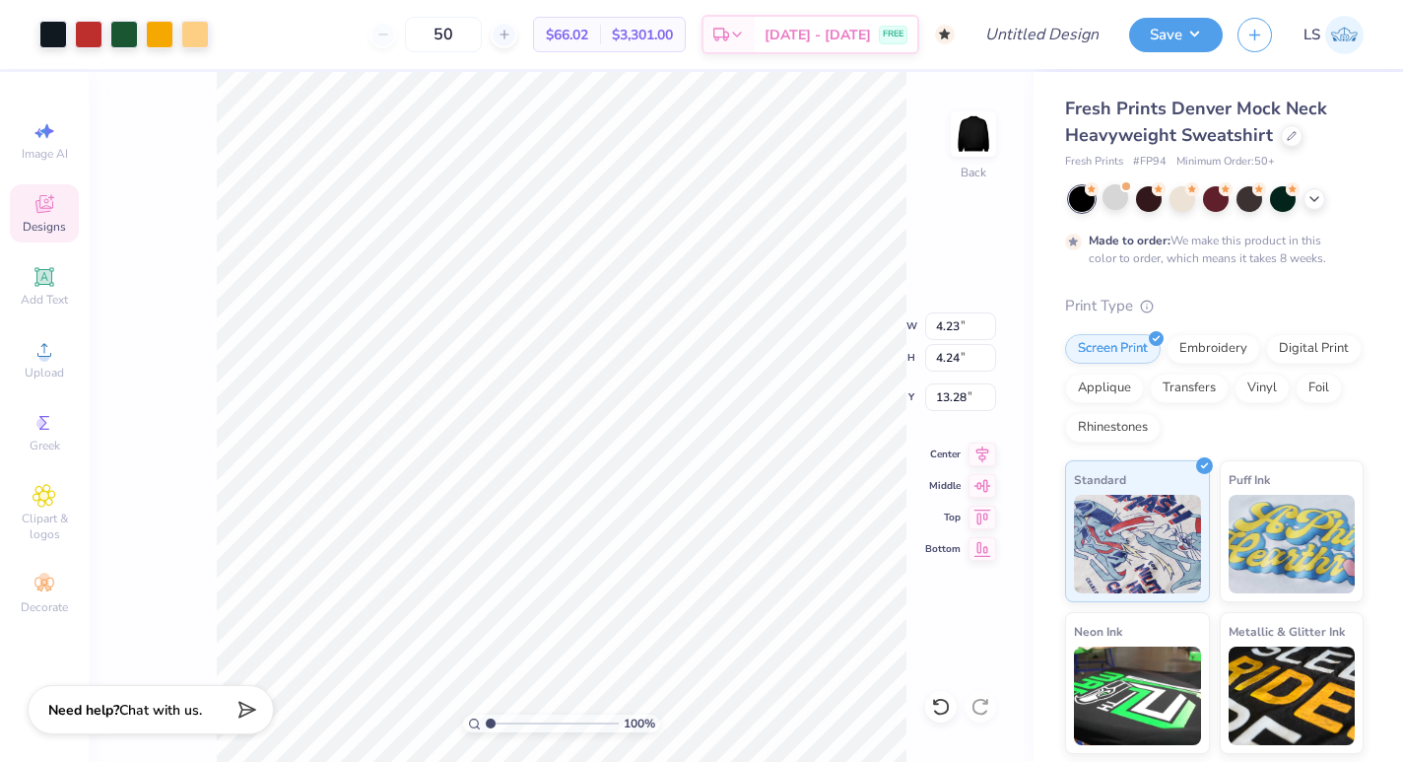
type input "4.84"
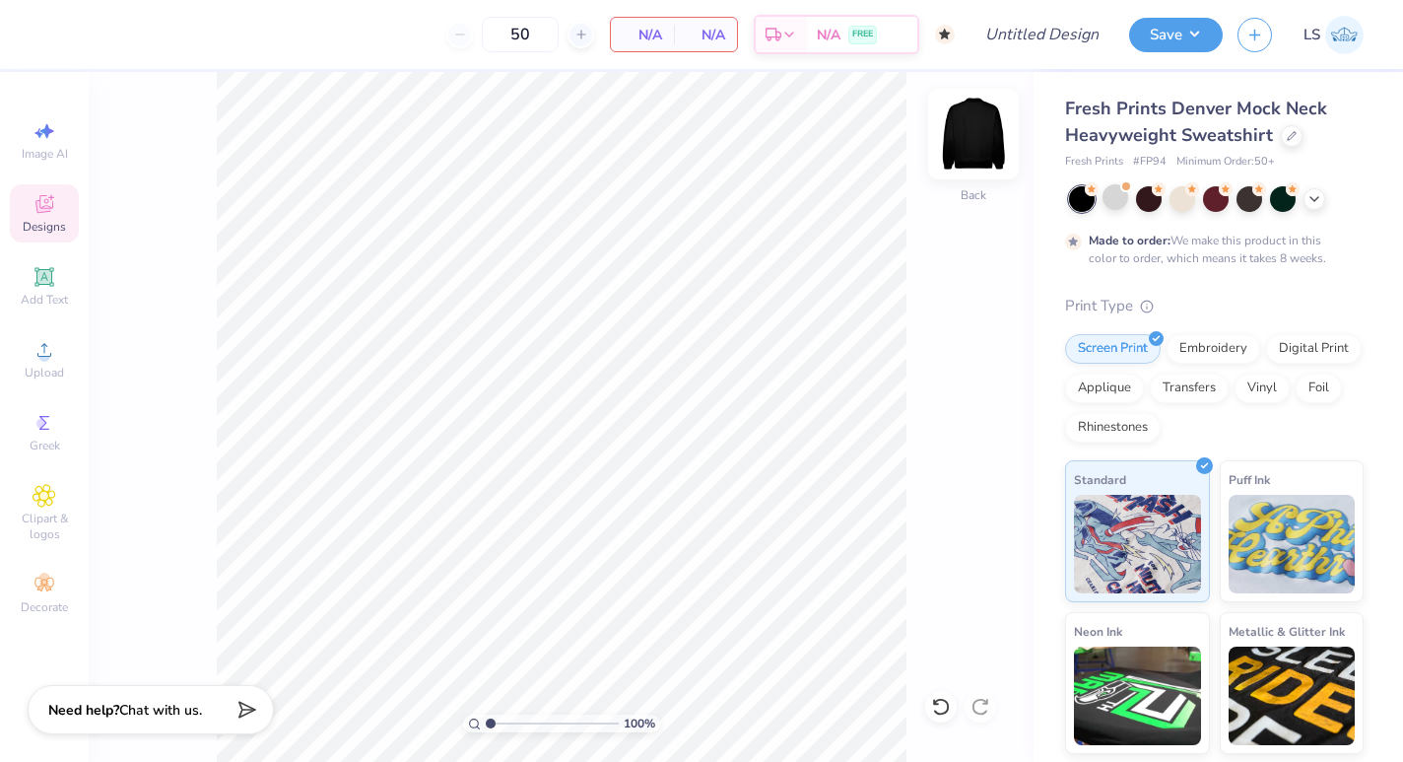
click at [967, 128] on img at bounding box center [973, 134] width 79 height 79
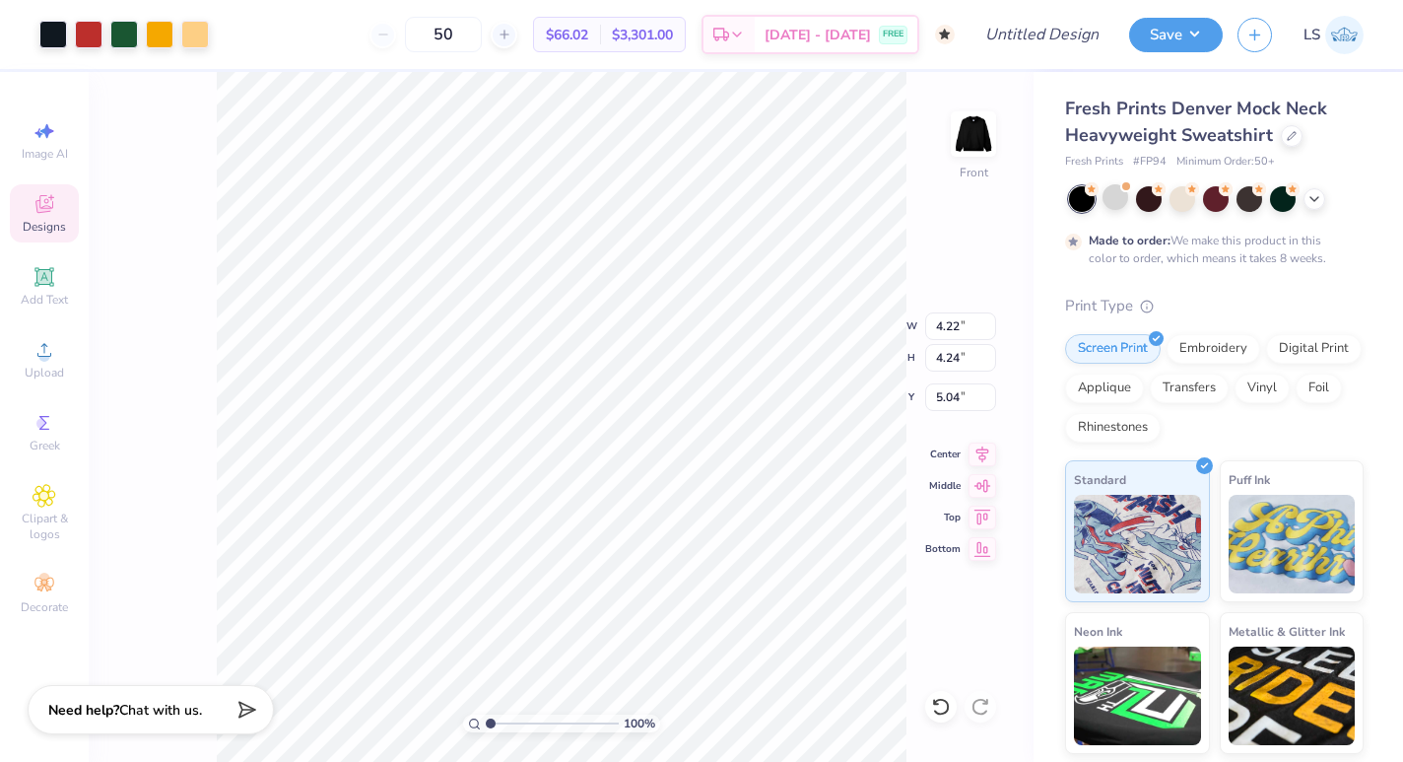
type input "7.65"
type input "7.68"
type input "4.57"
type input "6.48"
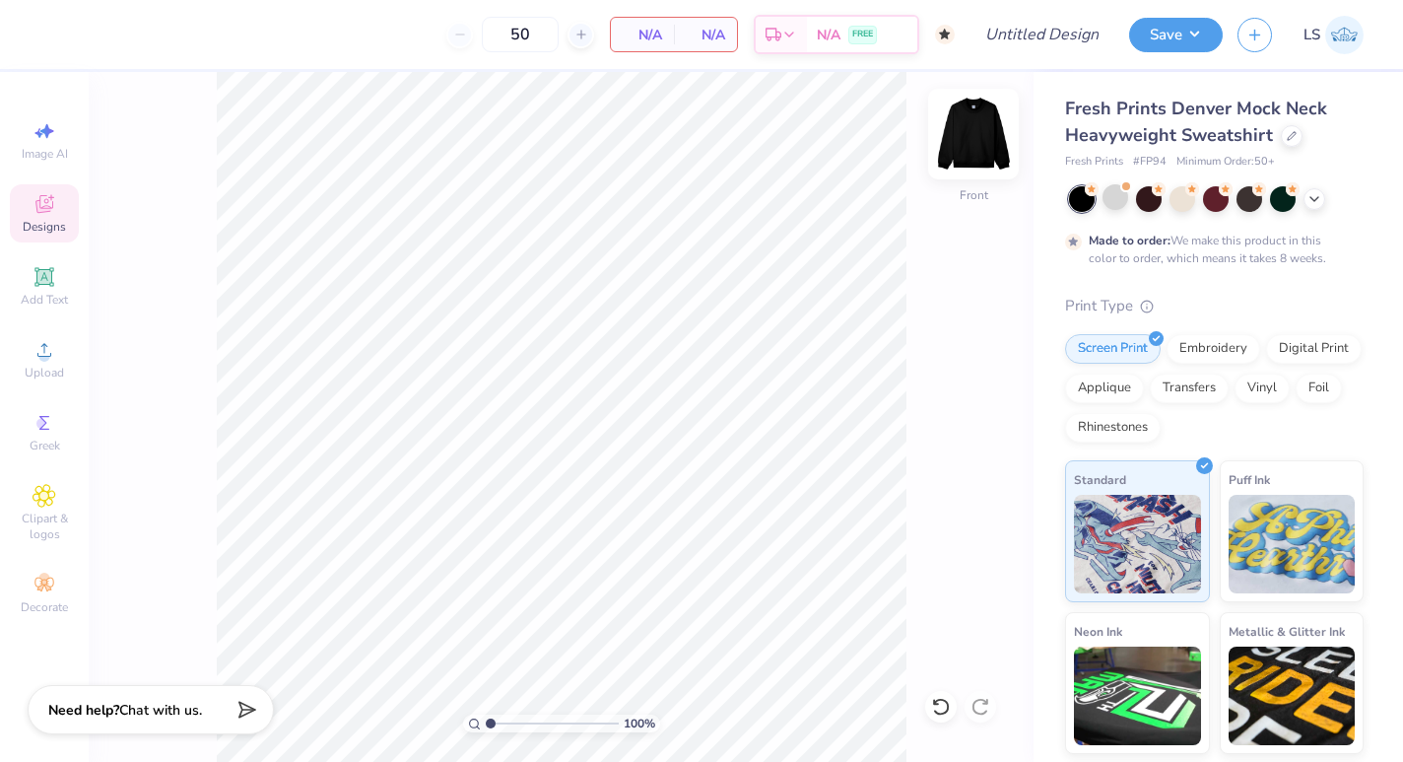
click at [976, 156] on img at bounding box center [973, 134] width 79 height 79
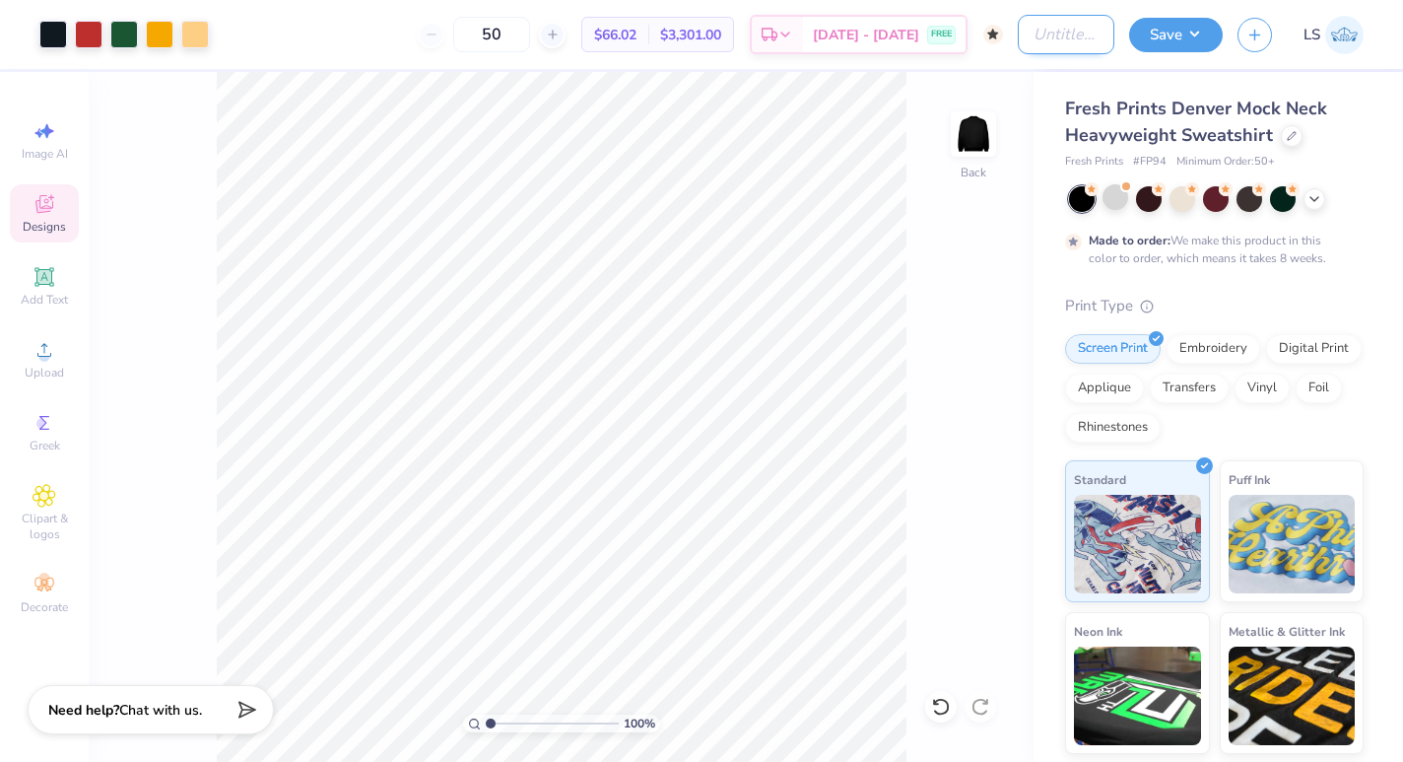
click at [1041, 35] on input "Design Title" at bounding box center [1066, 34] width 97 height 39
type input "ASA Sweatshirt"
click at [1174, 47] on button "Save" at bounding box center [1176, 32] width 94 height 34
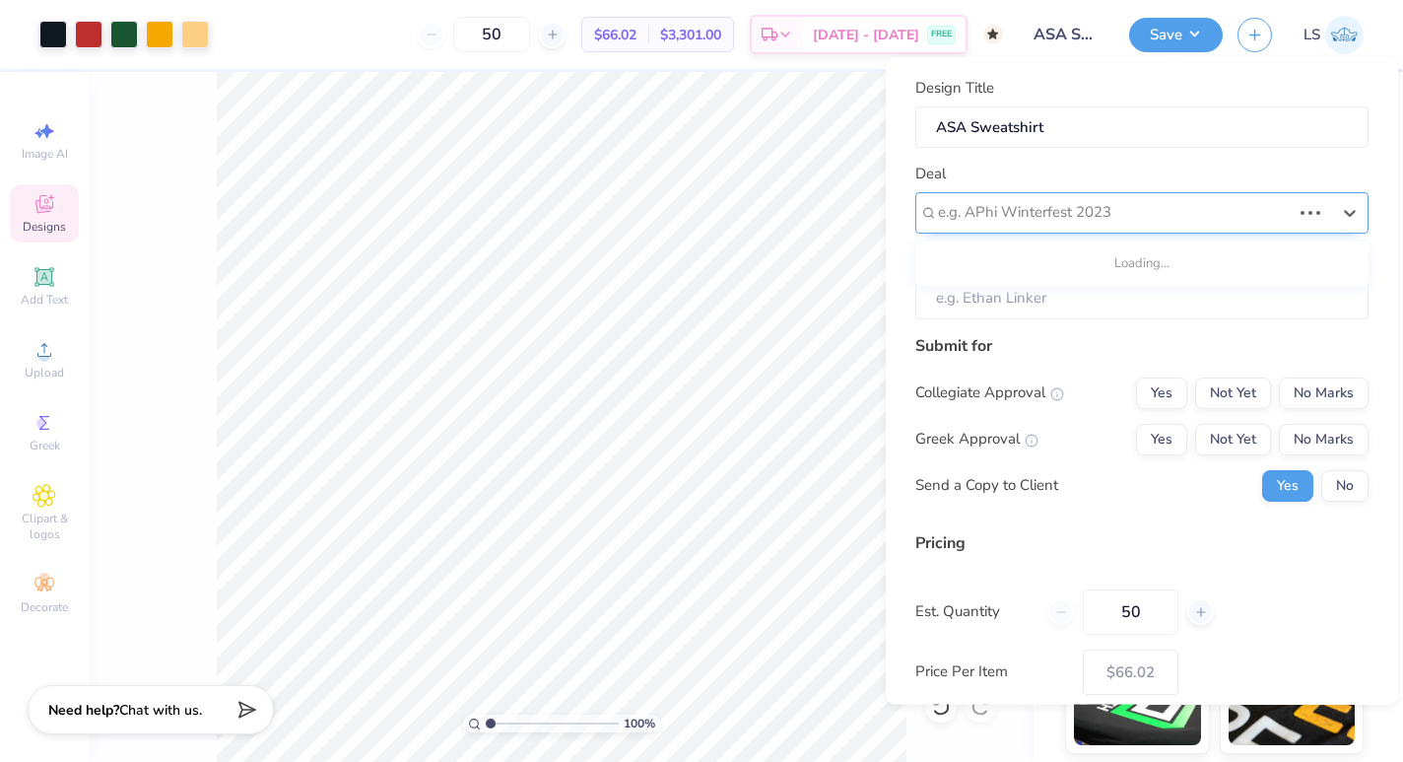
click at [1083, 214] on div at bounding box center [1114, 212] width 353 height 27
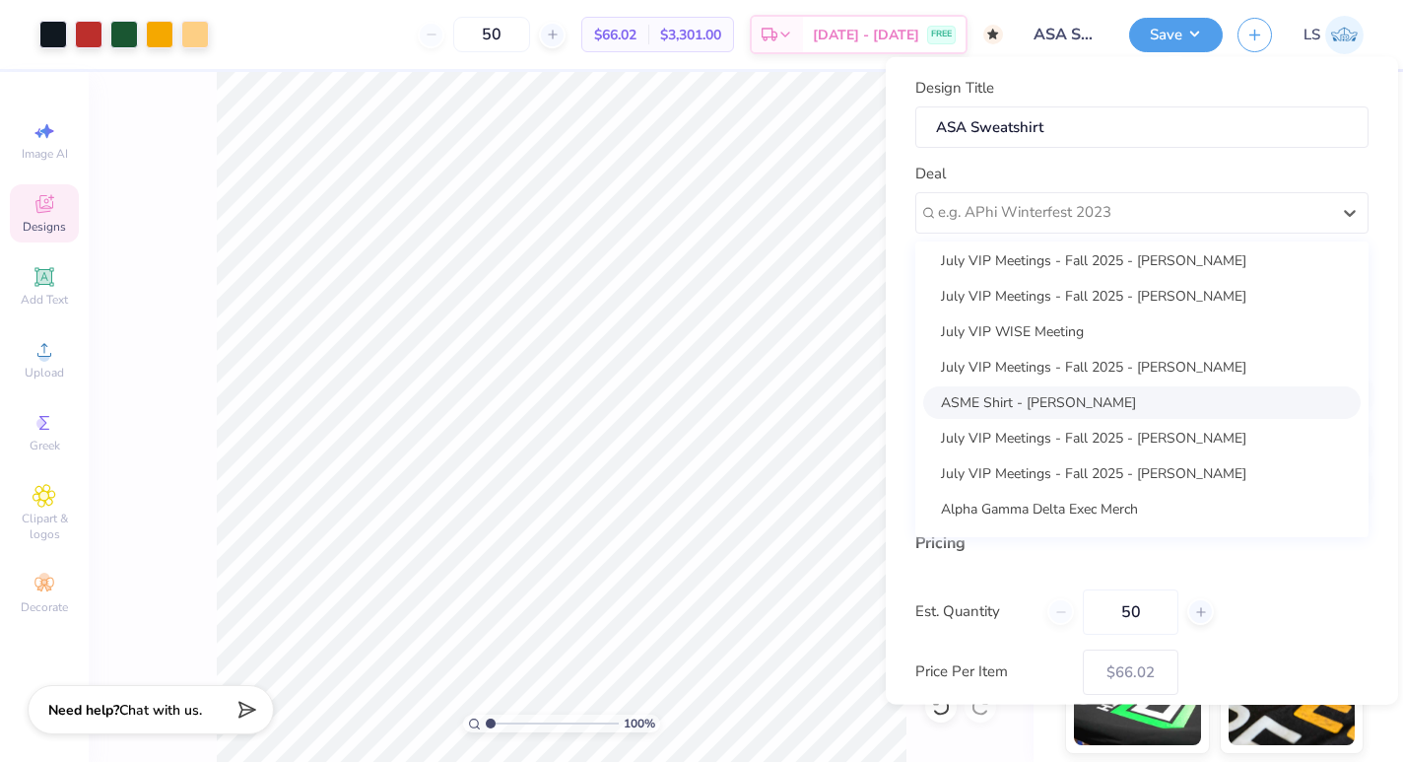
scroll to position [138, 0]
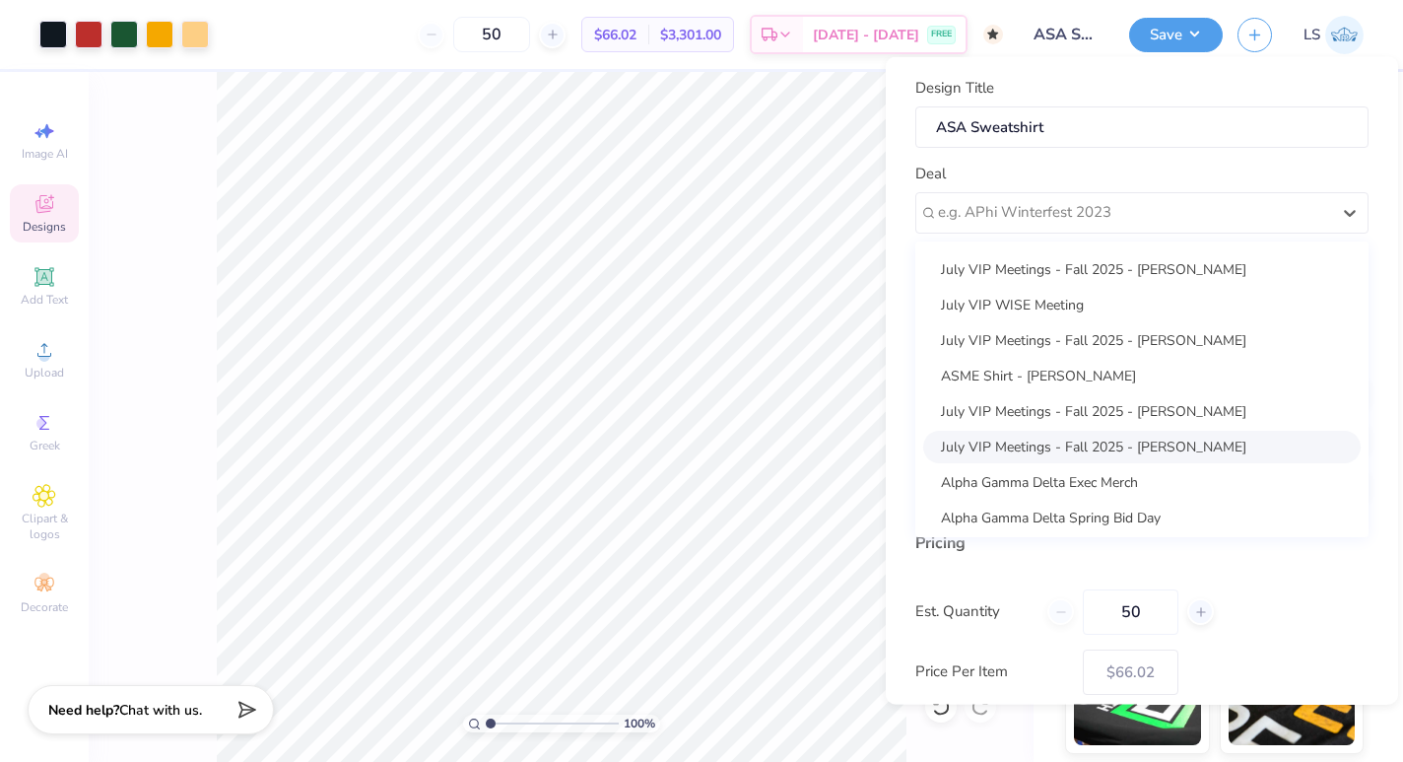
click at [1114, 443] on div "July VIP Meetings - Fall 2025 - [PERSON_NAME]" at bounding box center [1142, 446] width 438 height 33
type input "[PERSON_NAME]"
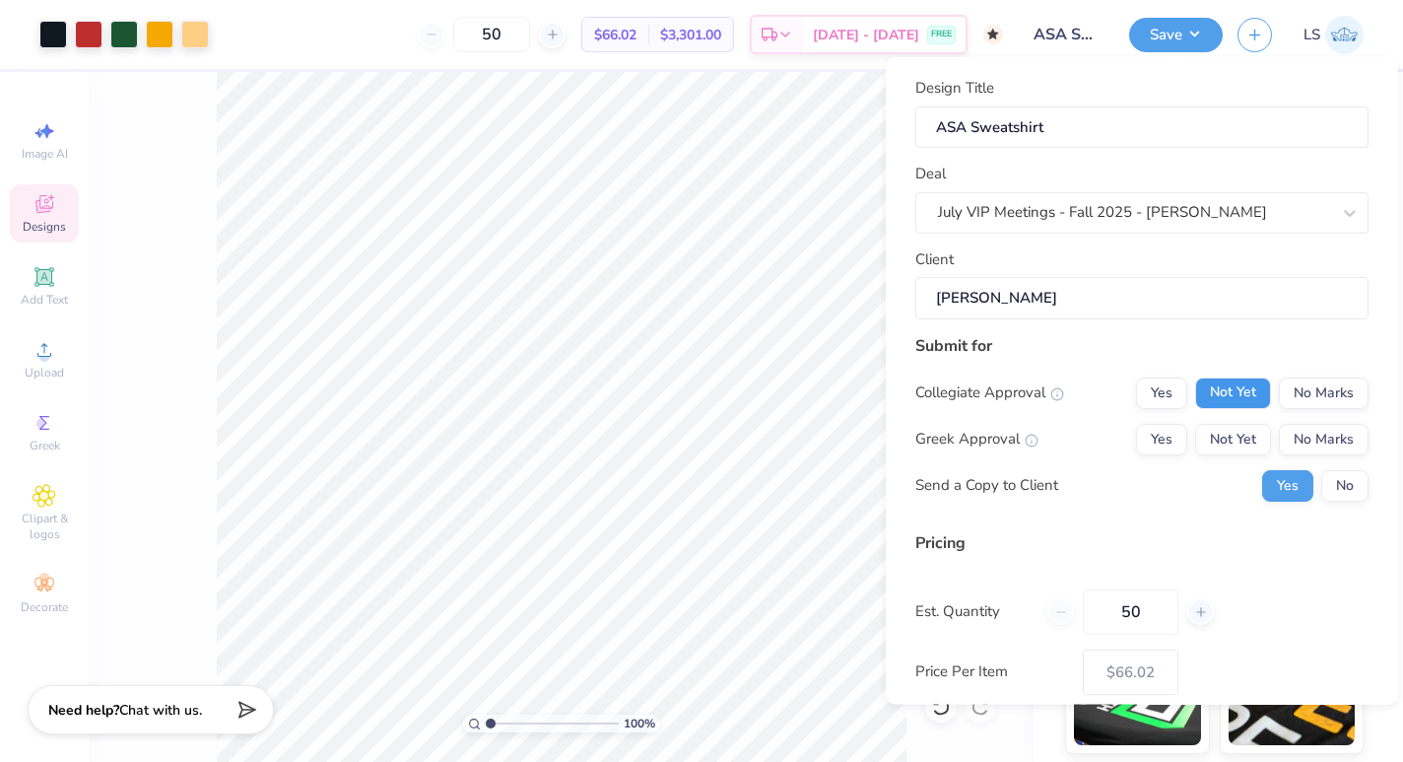
click at [1237, 403] on button "Not Yet" at bounding box center [1233, 392] width 76 height 32
click at [1324, 447] on button "No Marks" at bounding box center [1324, 439] width 90 height 32
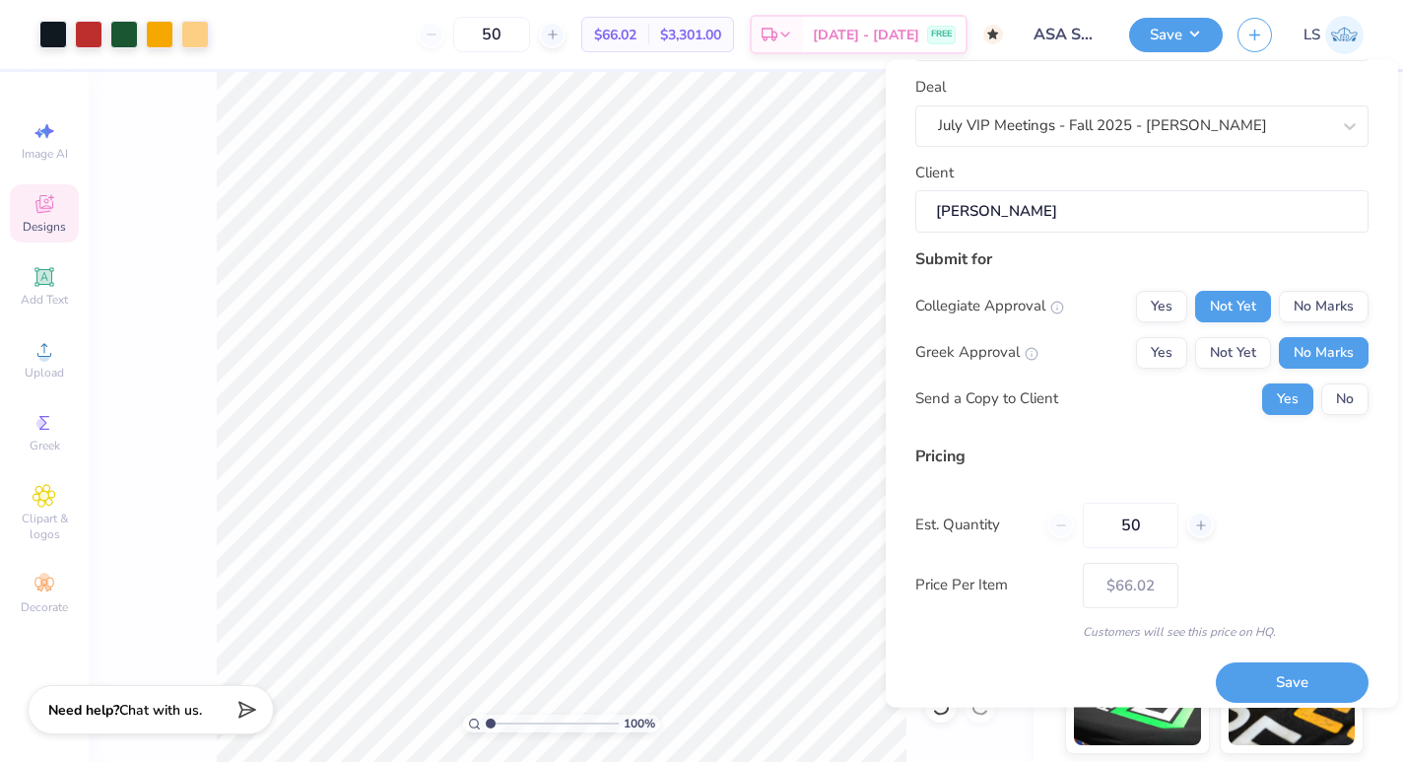
scroll to position [103, 0]
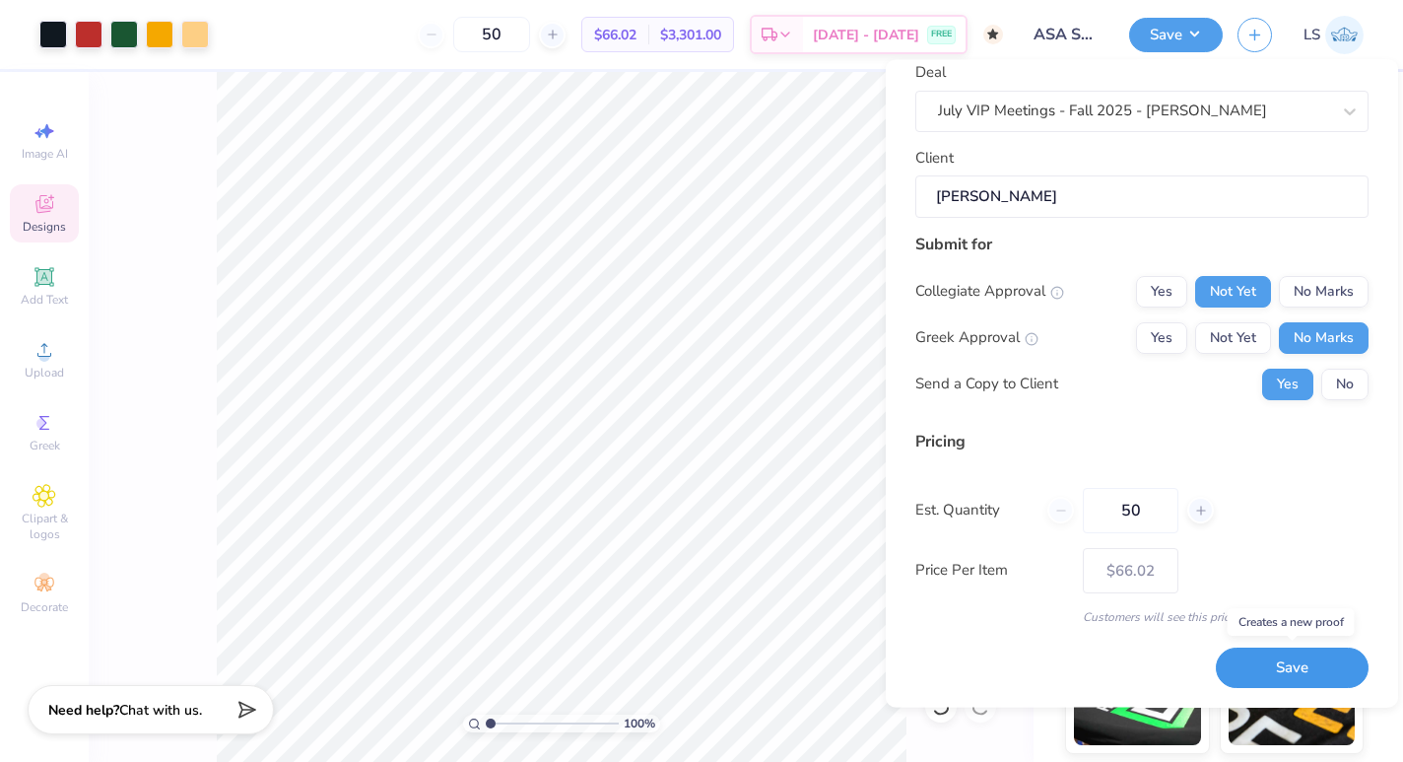
click at [1255, 674] on button "Save" at bounding box center [1292, 668] width 153 height 40
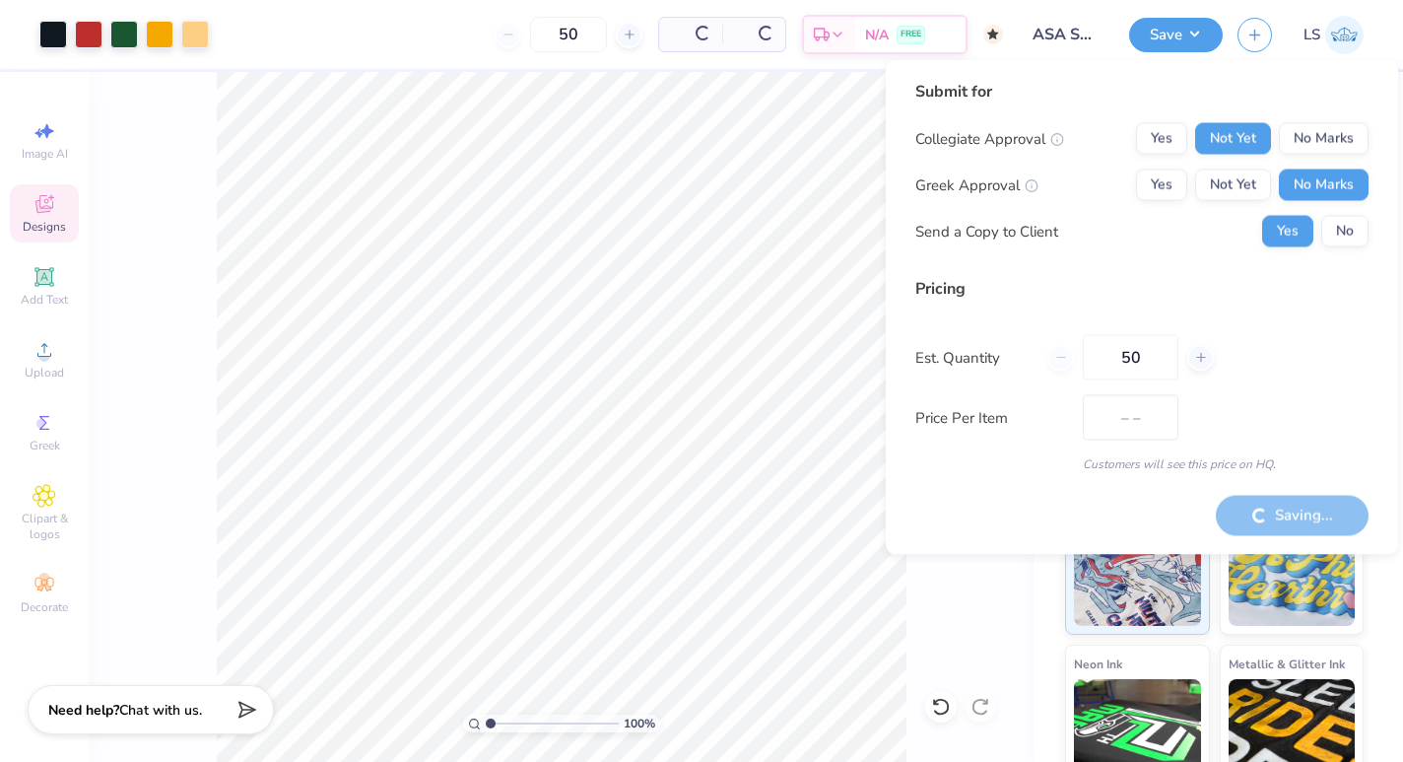
type input "$66.02"
